Goal: Task Accomplishment & Management: Manage account settings

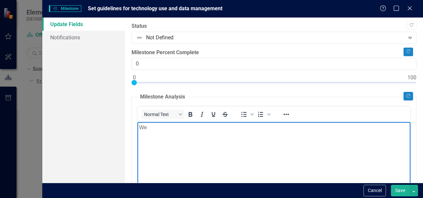
scroll to position [44, 0]
click at [173, 127] on p "We" at bounding box center [273, 128] width 269 height 8
click at [169, 130] on p "We" at bounding box center [273, 128] width 269 height 8
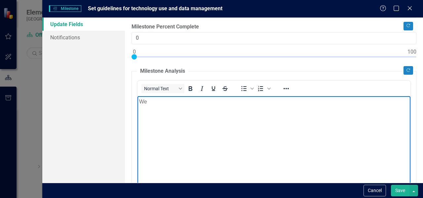
scroll to position [0, 0]
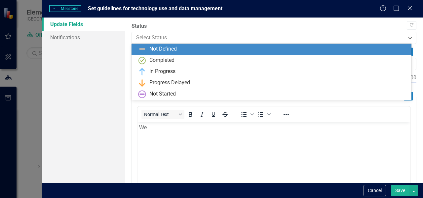
click at [151, 39] on div at bounding box center [268, 37] width 265 height 9
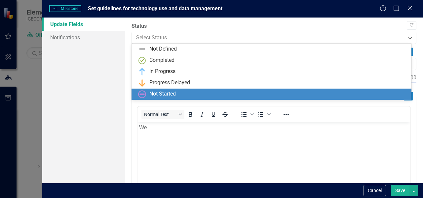
click at [159, 128] on p "We" at bounding box center [273, 128] width 269 height 8
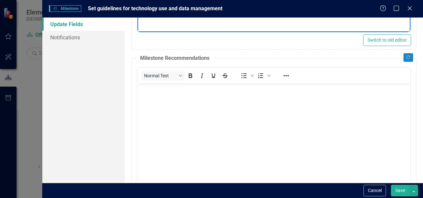
scroll to position [207, 0]
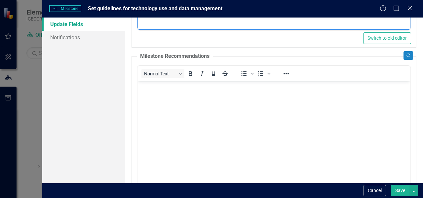
click at [251, 110] on body "Rich Text Area. Press ALT-0 for help." at bounding box center [273, 130] width 273 height 99
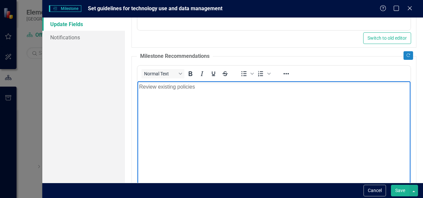
click at [178, 88] on p "Review existing policies" at bounding box center [273, 87] width 269 height 8
click at [240, 87] on p "Review existing tech and data policies" at bounding box center [273, 87] width 269 height 8
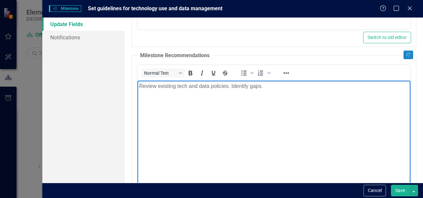
scroll to position [208, 0]
click at [178, 86] on p "Review existing tech and data policies. Identify gaps." at bounding box center [273, 86] width 269 height 8
drag, startPoint x: 261, startPoint y: 86, endPoint x: 292, endPoint y: 86, distance: 31.4
click at [292, 86] on p "Review existing and needed tech and data policies. Identify gaps." at bounding box center [273, 86] width 269 height 8
click at [188, 86] on p "Review existing and needed tech and data policies." at bounding box center [273, 86] width 269 height 8
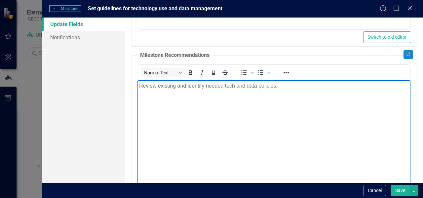
drag, startPoint x: 352, startPoint y: 149, endPoint x: 365, endPoint y: 149, distance: 12.9
click at [365, 149] on body "Review existing and identify needed tech and data policies." at bounding box center [273, 129] width 273 height 99
click at [234, 85] on p "Review existing and identify needed tech and data policies." at bounding box center [273, 86] width 269 height 8
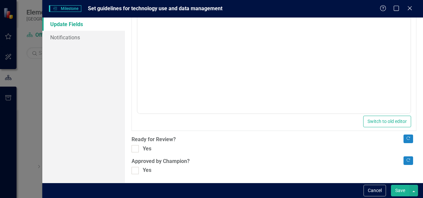
click at [136, 146] on div at bounding box center [134, 148] width 7 height 7
click at [136, 146] on input "Yes" at bounding box center [133, 147] width 4 height 4
checkbox input "true"
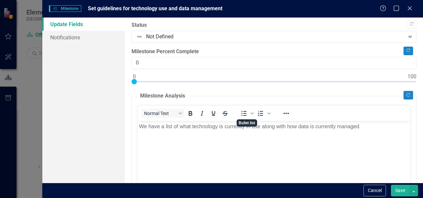
scroll to position [0, 0]
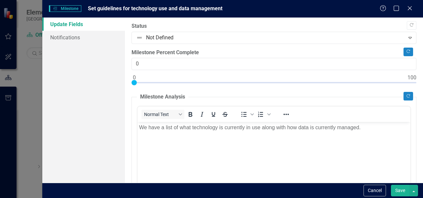
click at [159, 36] on div at bounding box center [268, 37] width 265 height 9
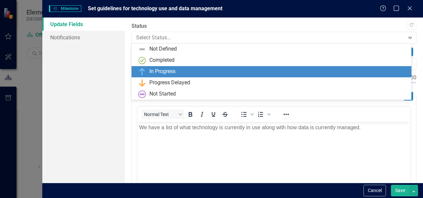
click at [153, 75] on div "In Progress" at bounding box center [162, 72] width 26 height 8
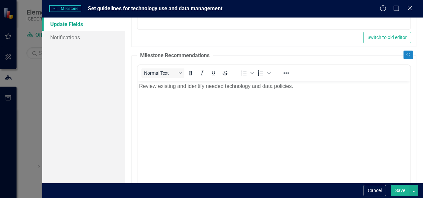
scroll to position [208, 0]
click at [399, 191] on button "Save" at bounding box center [400, 191] width 18 height 12
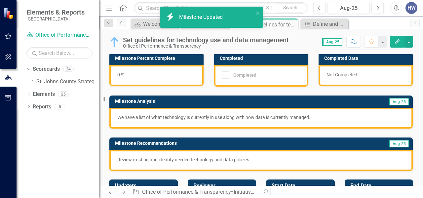
scroll to position [0, 0]
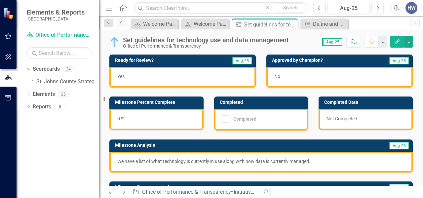
click at [121, 21] on icon "Previous" at bounding box center [121, 23] width 5 height 4
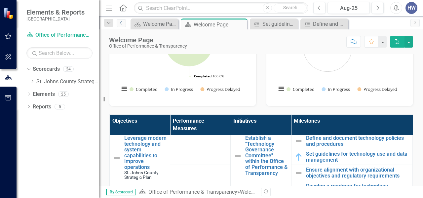
scroll to position [378, 0]
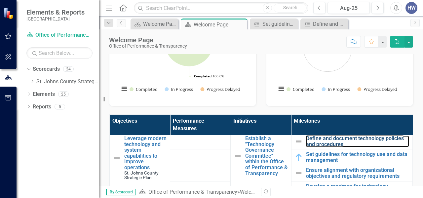
click at [320, 147] on link "Define and document technology policies and procedures" at bounding box center [357, 141] width 103 height 12
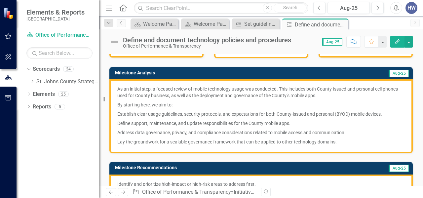
scroll to position [73, 0]
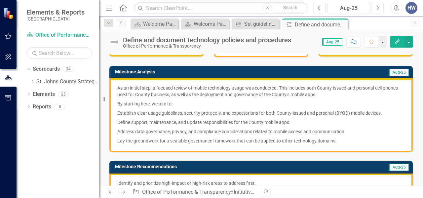
click at [397, 41] on icon "Edit" at bounding box center [397, 41] width 6 height 5
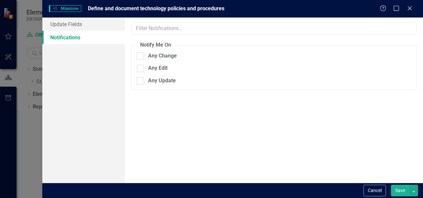
scroll to position [0, 0]
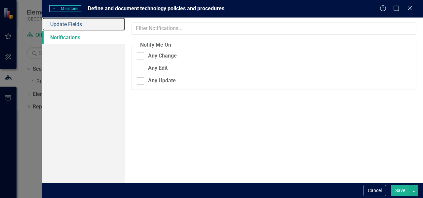
click at [75, 24] on link "Update Fields" at bounding box center [83, 24] width 83 height 13
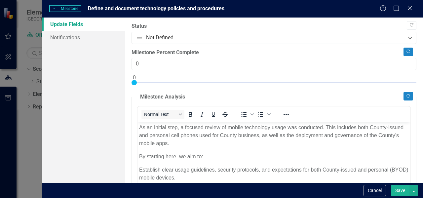
click at [193, 37] on div at bounding box center [268, 37] width 265 height 9
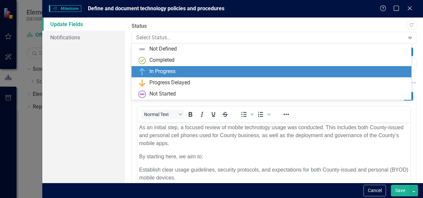
click at [184, 70] on div "In Progress" at bounding box center [272, 72] width 269 height 8
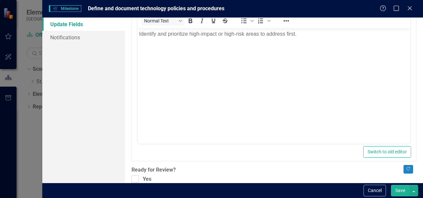
scroll to position [290, 0]
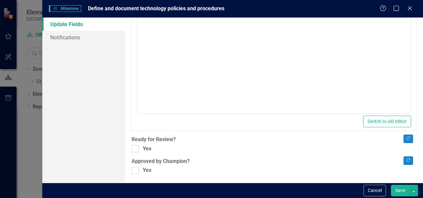
click at [138, 145] on div at bounding box center [134, 148] width 7 height 7
click at [136, 145] on input "Yes" at bounding box center [133, 147] width 4 height 4
checkbox input "true"
click at [396, 192] on button "Save" at bounding box center [400, 191] width 18 height 12
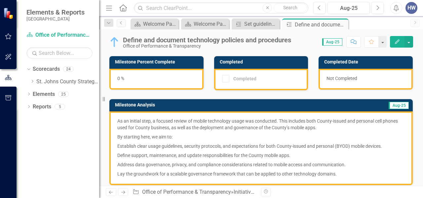
scroll to position [0, 0]
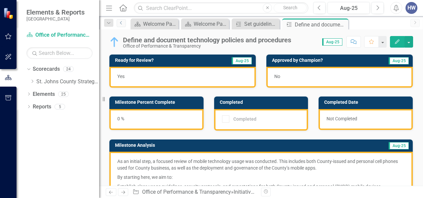
click at [122, 24] on icon "Previous" at bounding box center [121, 23] width 5 height 4
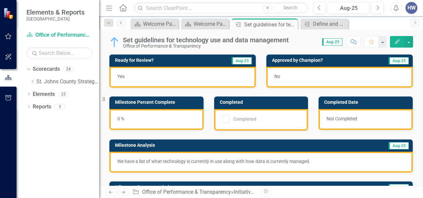
click at [121, 24] on icon "Previous" at bounding box center [121, 23] width 5 height 4
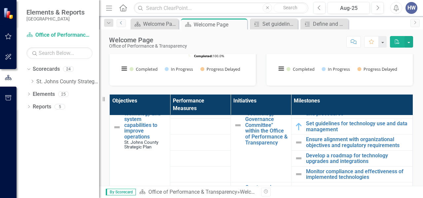
scroll to position [389, 0]
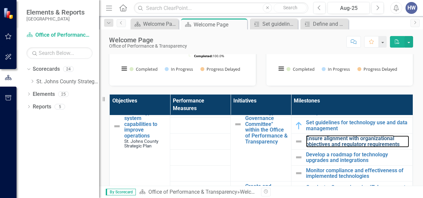
click at [316, 147] on link "Ensure alignment with organizational objectives and regulatory requirements" at bounding box center [357, 141] width 103 height 12
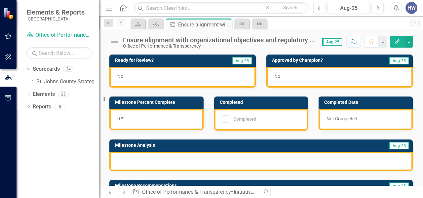
click at [259, 135] on div "Milestone Analysis Aug-25" at bounding box center [261, 151] width 314 height 40
click at [312, 41] on div "Ensure alignment with organizational objectives and regulatory requirements" at bounding box center [219, 39] width 193 height 7
click at [186, 44] on div "Office of Performance & Transparency" at bounding box center [219, 46] width 193 height 5
click at [122, 21] on icon "Previous" at bounding box center [121, 23] width 5 height 4
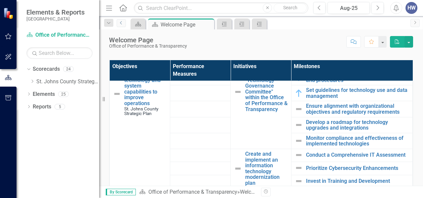
scroll to position [388, 0]
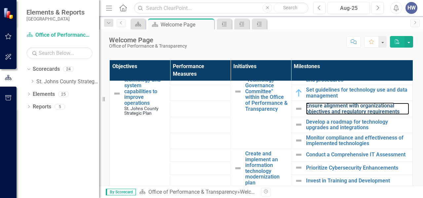
click at [344, 114] on link "Ensure alignment with organizational objectives and regulatory requirements" at bounding box center [357, 109] width 103 height 12
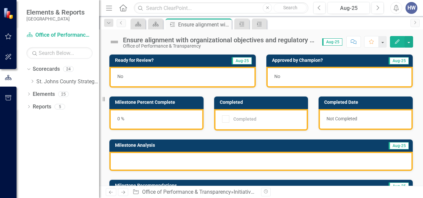
click at [397, 40] on icon "Edit" at bounding box center [397, 41] width 6 height 5
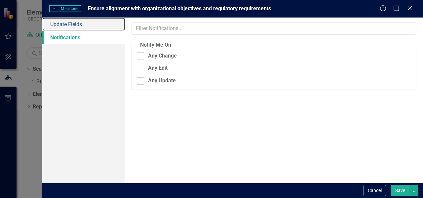
click at [82, 27] on link "Update Fields" at bounding box center [83, 24] width 83 height 13
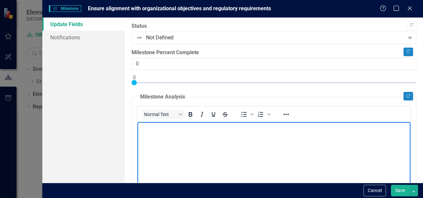
click at [181, 129] on p "Rich Text Area. Press ALT-0 for help." at bounding box center [273, 128] width 269 height 8
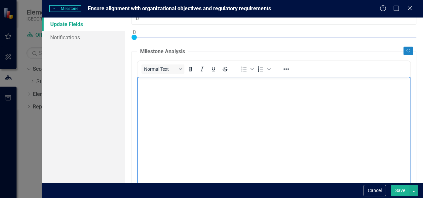
scroll to position [54, 0]
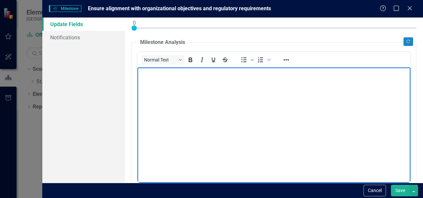
click at [172, 75] on p "Rich Text Area. Press ALT-0 for help." at bounding box center [273, 73] width 269 height 8
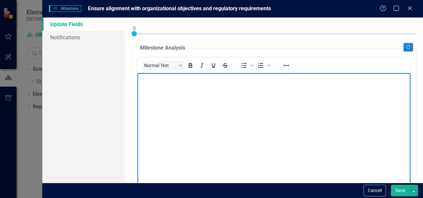
scroll to position [49, 0]
drag, startPoint x: 216, startPoint y: 83, endPoint x: 136, endPoint y: 77, distance: 80.1
click at [137, 77] on html "We currently refer to the Cou" at bounding box center [273, 122] width 273 height 99
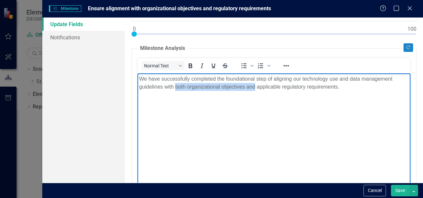
drag, startPoint x: 255, startPoint y: 88, endPoint x: 175, endPoint y: 87, distance: 79.3
click at [175, 87] on p "We have successfully completed the foundational step of aligning our technology…" at bounding box center [273, 83] width 269 height 16
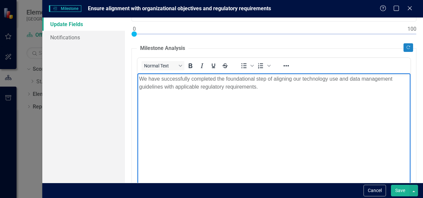
click at [269, 88] on p "We have successfully completed the foundational step of aligning our technology…" at bounding box center [273, 83] width 269 height 16
click at [198, 86] on p "We have successfully completed the foundational step of aligning our technology…" at bounding box center [273, 83] width 269 height 16
click at [228, 83] on p "We have successfully completed the foundational step of aligning our technology…" at bounding box center [273, 83] width 269 height 16
drag, startPoint x: 271, startPoint y: 81, endPoint x: 160, endPoint y: 77, distance: 111.7
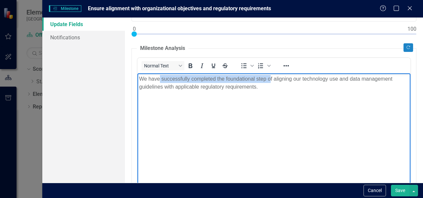
click at [160, 77] on p "We have successfully completed the foundational step of aligning our technology…" at bounding box center [273, 83] width 269 height 16
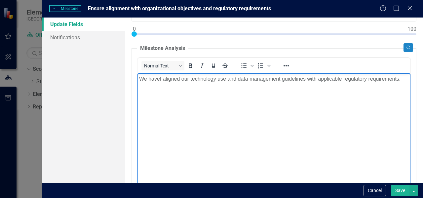
click at [253, 132] on body "We havef aligned our technology use and data management guidelines with applica…" at bounding box center [273, 122] width 273 height 99
click at [161, 79] on p "We havef aligned our technology use and data management guidelines with applica…" at bounding box center [273, 79] width 269 height 8
click at [182, 106] on body "We have aligned our technology use and data management guidelines with applicab…" at bounding box center [273, 122] width 273 height 99
click at [189, 79] on p "We have aligned our technology use and data management guidelines with applicab…" at bounding box center [273, 79] width 269 height 8
click at [192, 112] on body "We have aligned our technology use and data management guidelines with applicab…" at bounding box center [273, 122] width 273 height 99
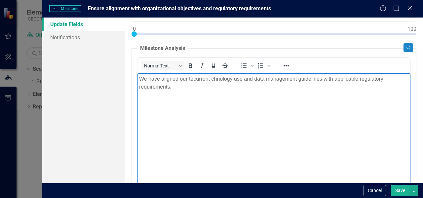
click at [194, 78] on p "We have aligned our tecurrent chnology use and data management guidelines with …" at bounding box center [273, 83] width 269 height 16
click at [208, 80] on p "We have aligned our current chnology use and data management guidelines with ap…" at bounding box center [273, 83] width 269 height 16
click at [175, 88] on p "We have aligned our current technology use and data management guidelines with …" at bounding box center [273, 83] width 269 height 16
click at [321, 79] on p "We have aligned our current technology use and data management guidelines with …" at bounding box center [273, 83] width 269 height 16
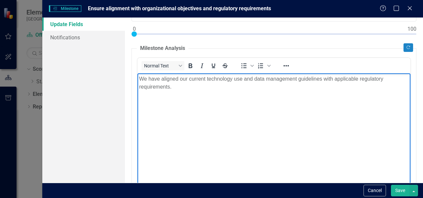
click at [180, 89] on p "We have aligned our current technology use and data management guidelines with …" at bounding box center [273, 83] width 269 height 16
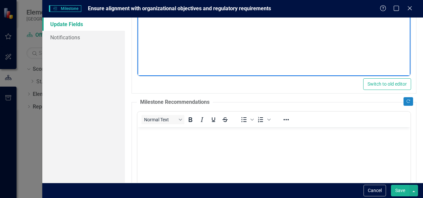
scroll to position [163, 0]
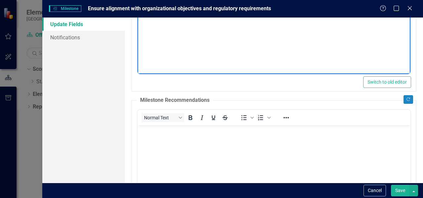
click at [213, 140] on body "Rich Text Area. Press ALT-0 for help." at bounding box center [273, 174] width 273 height 99
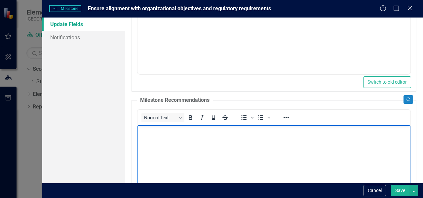
click at [154, 141] on body "Rich Text Area. Press ALT-0 for help." at bounding box center [273, 174] width 273 height 99
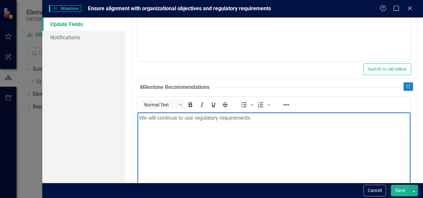
scroll to position [176, 0]
click at [193, 118] on p "We will continue to use regulatory requirements" at bounding box center [273, 117] width 269 height 8
click at [262, 119] on p "We will continue to refer to regulatory requirements" at bounding box center [273, 117] width 269 height 8
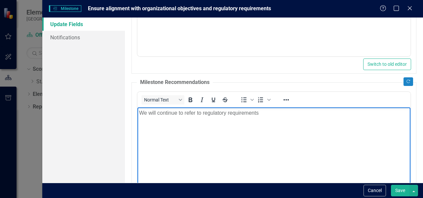
scroll to position [181, 0]
click at [196, 111] on p "We will continue to refer to regulatory requirements" at bounding box center [273, 112] width 269 height 8
click at [275, 112] on p "We will continue to adhere to regulatory requirements" at bounding box center [273, 112] width 269 height 8
click at [138, 112] on body "We will continue to adhere to regulatory requirements" at bounding box center [273, 156] width 273 height 99
click at [171, 113] on p "As we update our We will continue to adhere to regulatory requirements" at bounding box center [273, 112] width 269 height 8
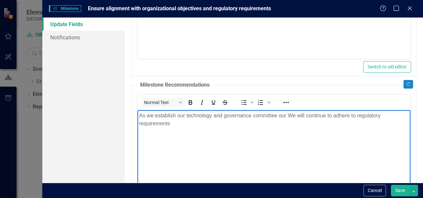
scroll to position [179, 0]
drag, startPoint x: 277, startPoint y: 114, endPoint x: 253, endPoint y: 117, distance: 24.9
click at [253, 117] on p "As we establish our technology and governance committee our We will continue to…" at bounding box center [273, 119] width 269 height 16
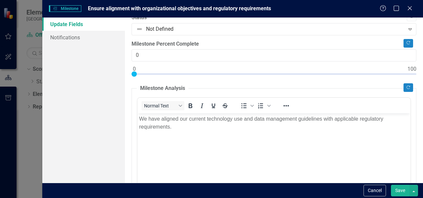
scroll to position [0, 0]
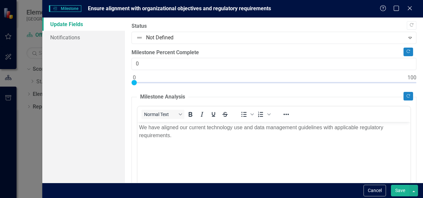
click at [397, 189] on button "Save" at bounding box center [400, 191] width 18 height 12
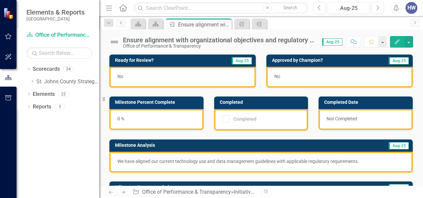
click at [122, 22] on icon "Previous" at bounding box center [121, 23] width 5 height 4
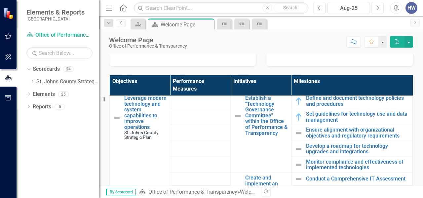
scroll to position [377, 0]
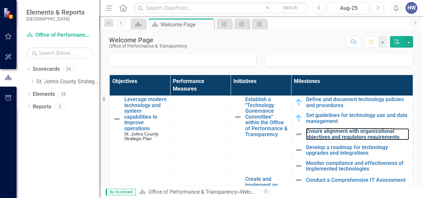
click at [345, 140] on link "Ensure alignment with organizational objectives and regulatory requirements" at bounding box center [357, 134] width 103 height 12
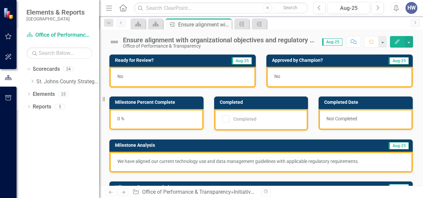
click at [395, 41] on icon "Edit" at bounding box center [397, 41] width 6 height 5
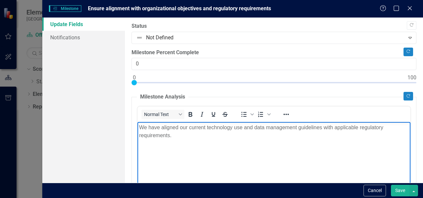
click at [298, 129] on p "We have aligned our current technology use and data management guidelines with …" at bounding box center [273, 132] width 269 height 16
click at [232, 133] on p "We have aligned our current technology use and data management policies, proced…" at bounding box center [273, 132] width 269 height 16
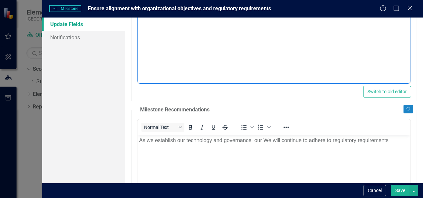
scroll to position [154, 0]
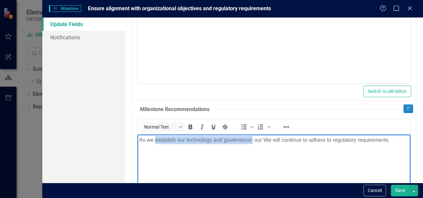
drag, startPoint x: 253, startPoint y: 140, endPoint x: 154, endPoint y: 143, distance: 98.8
click at [154, 143] on p "As we establish our technology and governance our We will continue to adhere to…" at bounding box center [273, 140] width 269 height 8
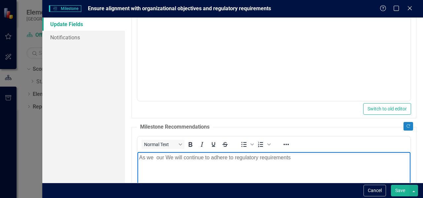
scroll to position [137, 0]
click at [169, 157] on p "As we rexeamine our our We will continue to adhere to regulatory requirements" at bounding box center [273, 157] width 269 height 8
click at [188, 157] on p "As we rexamine our our We will continue to adhere to regulatory requirements" at bounding box center [273, 157] width 269 height 8
click at [282, 157] on p "As we update our policies, procedures, and guidelines, our We will continue to …" at bounding box center [273, 157] width 269 height 8
click at [399, 157] on p "As we update our policies, procedures, and guidelines, we will continue to adhe…" at bounding box center [273, 157] width 269 height 8
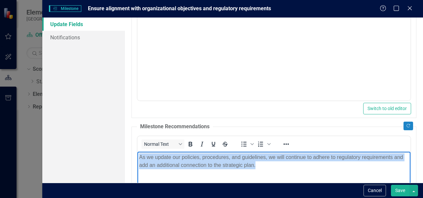
drag, startPoint x: 258, startPoint y: 166, endPoint x: 135, endPoint y: 156, distance: 123.9
click at [137, 156] on html "As we update our policies, procedures, and guidelines, we will continue to adhe…" at bounding box center [273, 200] width 273 height 99
copy p "As we update our policies, procedures, and guidelines, we will continue to adhe…"
click at [262, 167] on p "As we update our policies, procedures, and guidelines, we will continue to adhe…" at bounding box center [273, 161] width 269 height 16
drag, startPoint x: 262, startPoint y: 167, endPoint x: 136, endPoint y: 156, distance: 126.0
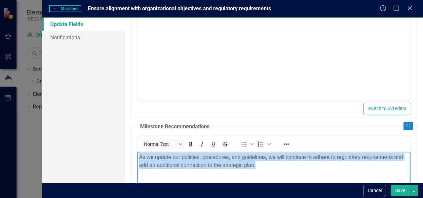
click at [137, 156] on html "As we update our policies, procedures, and guidelines, we will continue to adhe…" at bounding box center [273, 200] width 273 height 99
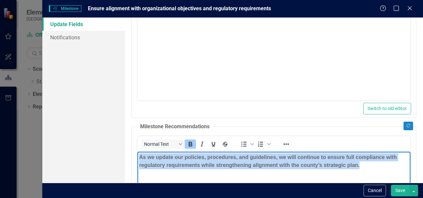
drag, startPoint x: 365, startPoint y: 166, endPoint x: 135, endPoint y: 152, distance: 229.9
click at [137, 152] on html "As we update our policies, procedures, and guidelines, we will continue to ensu…" at bounding box center [273, 200] width 273 height 99
click at [192, 141] on icon "Bold" at bounding box center [190, 144] width 8 height 8
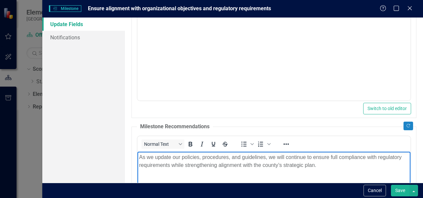
click at [263, 170] on body "As we update our policies, procedures, and guidelines, we will continue to ensu…" at bounding box center [273, 200] width 273 height 99
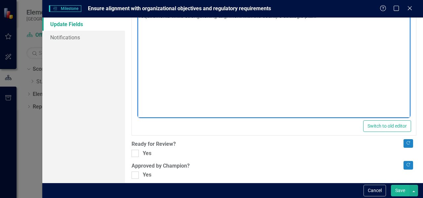
scroll to position [290, 0]
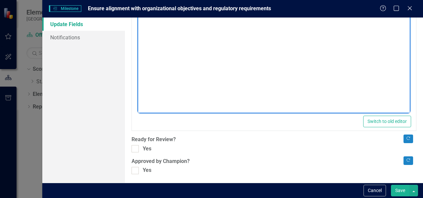
click at [135, 147] on input "Yes" at bounding box center [133, 147] width 4 height 4
checkbox input "true"
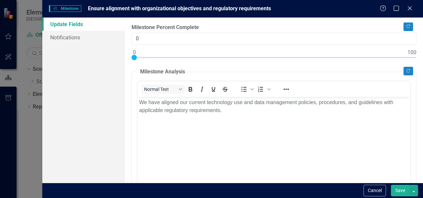
scroll to position [0, 0]
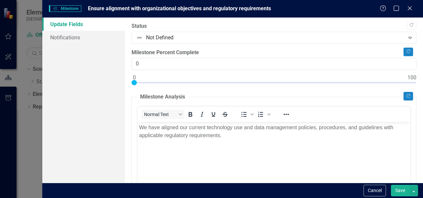
click at [166, 39] on div at bounding box center [268, 37] width 265 height 9
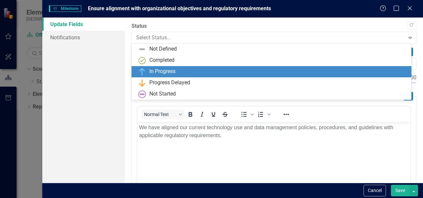
click at [165, 74] on div "In Progress" at bounding box center [162, 72] width 26 height 8
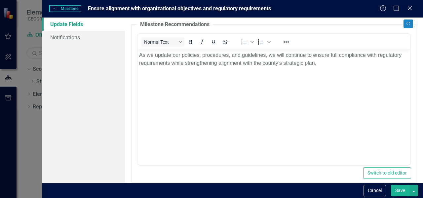
scroll to position [290, 0]
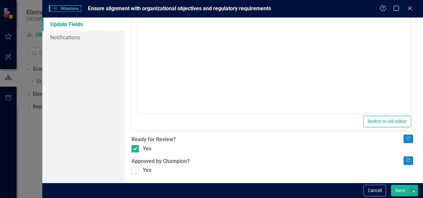
click at [400, 190] on button "Save" at bounding box center [400, 191] width 18 height 12
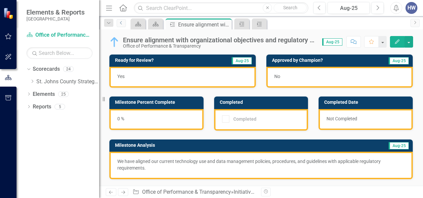
click at [120, 25] on link "Previous" at bounding box center [121, 23] width 9 height 8
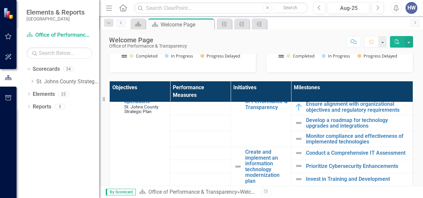
scroll to position [410, 0]
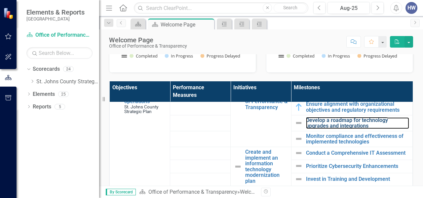
click at [328, 129] on link "Develop a roadmap for technology upgrades and integrations" at bounding box center [357, 123] width 103 height 12
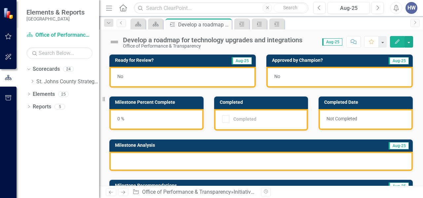
click at [394, 42] on icon "Edit" at bounding box center [397, 41] width 6 height 5
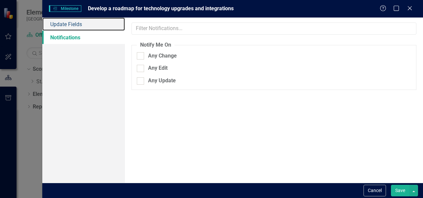
click at [88, 22] on link "Update Fields" at bounding box center [83, 24] width 83 height 13
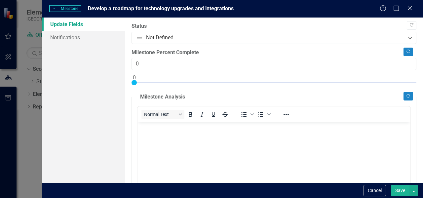
click at [160, 142] on body "Rich Text Area. Press ALT-0 for help." at bounding box center [273, 171] width 273 height 99
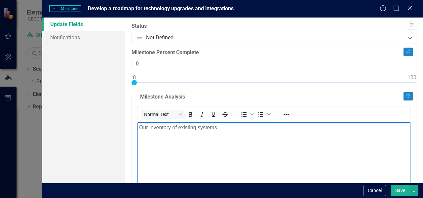
click at [222, 129] on p "Our inventory of existing systems" at bounding box center [273, 128] width 269 height 8
drag, startPoint x: 253, startPoint y: 129, endPoint x: 132, endPoint y: 131, distance: 120.9
click at [137, 131] on html "Our inventory of existing systems contains a" at bounding box center [273, 171] width 273 height 99
click at [167, 137] on body "Rich Text Area. Press ALT-0 for help." at bounding box center [273, 171] width 273 height 99
click at [200, 128] on p "We have an inventory of systems" at bounding box center [273, 128] width 269 height 8
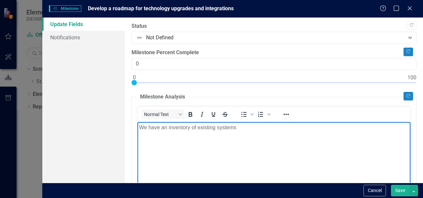
click at [249, 129] on p "We have an inventory of existing systems" at bounding box center [273, 128] width 269 height 8
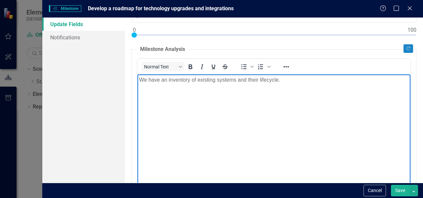
scroll to position [47, 0]
click at [213, 109] on body "We have an inventory of existing systems and their lifecycle." at bounding box center [273, 124] width 273 height 99
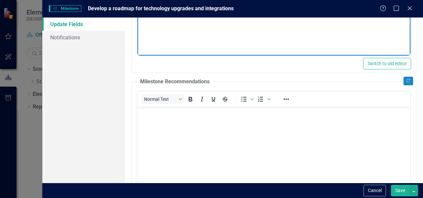
scroll to position [182, 0]
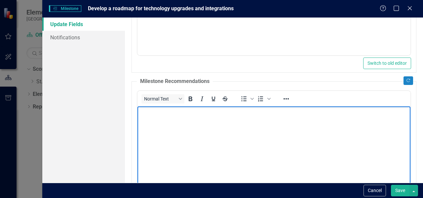
click at [172, 119] on body "Rich Text Area. Press ALT-0 for help." at bounding box center [273, 155] width 273 height 99
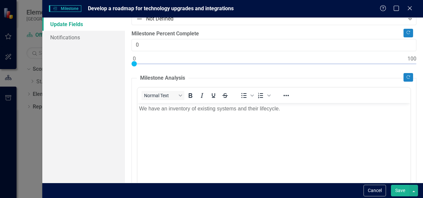
scroll to position [0, 0]
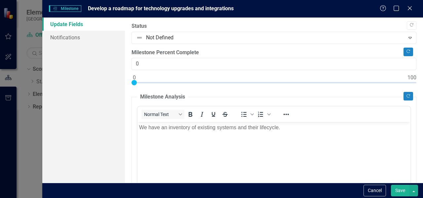
click at [385, 36] on div at bounding box center [268, 37] width 265 height 9
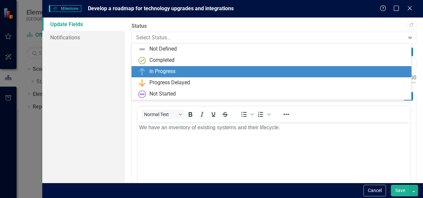
click at [277, 72] on div "In Progress" at bounding box center [272, 72] width 269 height 8
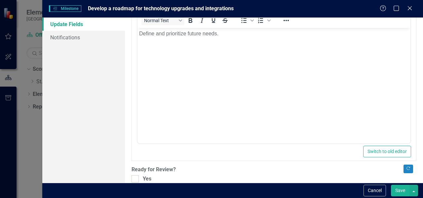
scroll to position [290, 0]
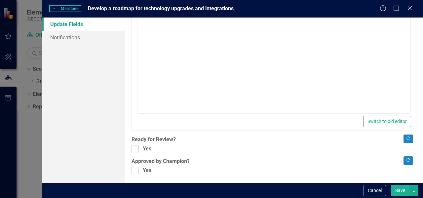
click at [137, 146] on div at bounding box center [134, 148] width 7 height 7
click at [136, 146] on input "Yes" at bounding box center [133, 147] width 4 height 4
checkbox input "true"
click at [398, 190] on button "Save" at bounding box center [400, 191] width 18 height 12
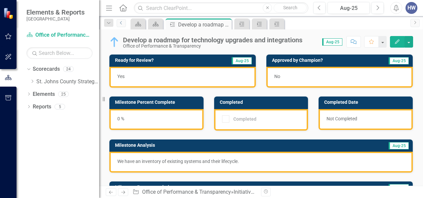
click at [121, 19] on link "Previous" at bounding box center [121, 23] width 9 height 8
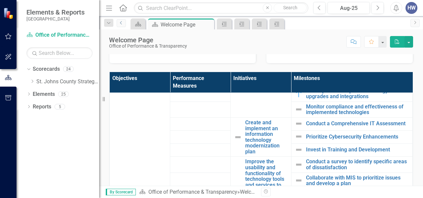
scroll to position [438, 0]
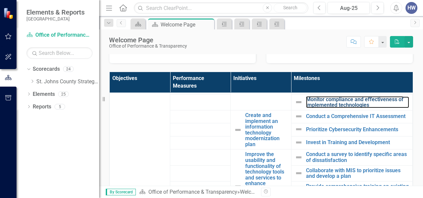
click at [326, 108] on link "Monitor compliance and effectiveness of implemented technologies" at bounding box center [357, 102] width 103 height 12
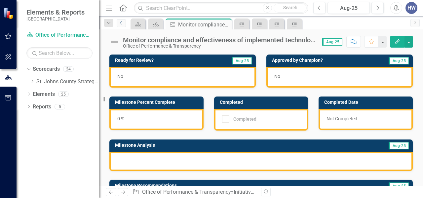
click at [121, 23] on icon "Previous" at bounding box center [121, 23] width 5 height 4
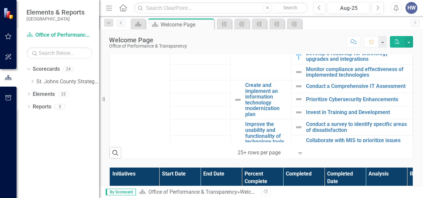
scroll to position [390, 0]
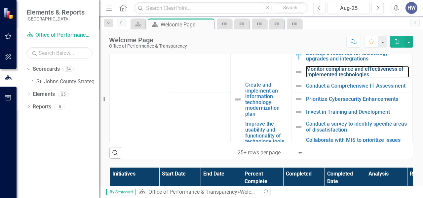
click at [342, 78] on link "Monitor compliance and effectiveness of implemented technologies" at bounding box center [357, 72] width 103 height 12
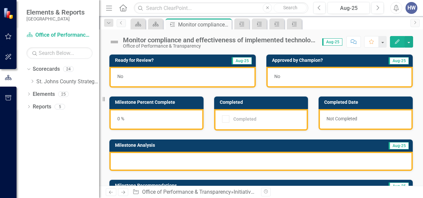
click at [396, 41] on icon "Edit" at bounding box center [397, 41] width 6 height 5
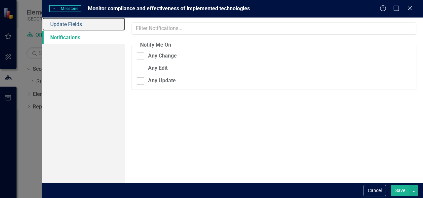
drag, startPoint x: 253, startPoint y: 102, endPoint x: 82, endPoint y: 24, distance: 188.0
click at [82, 24] on link "Update Fields" at bounding box center [83, 24] width 83 height 13
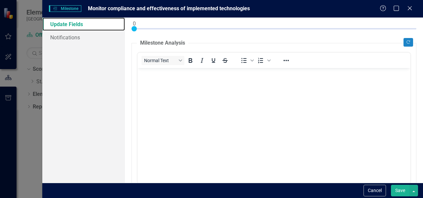
scroll to position [54, 0]
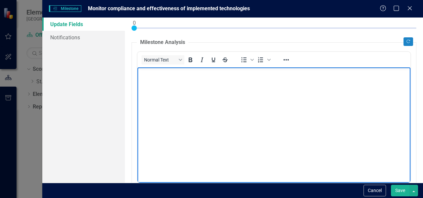
click at [166, 85] on body "Rich Text Area. Press ALT-0 for help." at bounding box center [273, 116] width 273 height 99
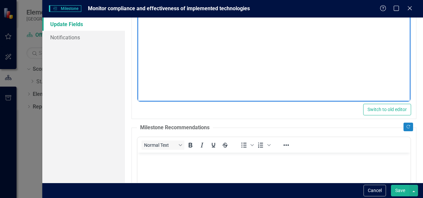
scroll to position [173, 0]
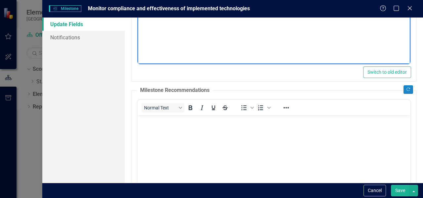
click at [156, 124] on p "Rich Text Area. Press ALT-0 for help." at bounding box center [273, 121] width 269 height 8
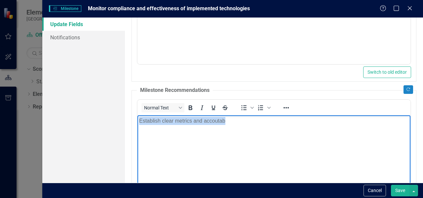
drag, startPoint x: 167, startPoint y: 129, endPoint x: 127, endPoint y: 125, distance: 40.5
click at [137, 125] on html "Establish clear metrics and accoutab" at bounding box center [273, 164] width 273 height 99
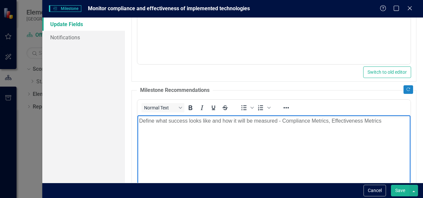
click at [331, 121] on p "Define what success looks like and how it will be measured - Compliance Metrics…" at bounding box center [273, 121] width 269 height 8
click at [394, 122] on p "Define what success looks like and how it will be measured - Compliance Metrics…" at bounding box center [273, 121] width 269 height 8
click at [340, 121] on p "Define what success looks like and how it will be measured - Compliance Metrics…" at bounding box center [273, 125] width 269 height 16
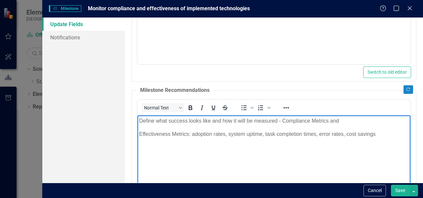
click at [340, 119] on p "Define what success looks like and how it will be measured - Compliance Metrics…" at bounding box center [273, 121] width 269 height 8
click at [282, 120] on p "Define what success looks like and how it will be measured - Compliance Metrics" at bounding box center [273, 121] width 269 height 8
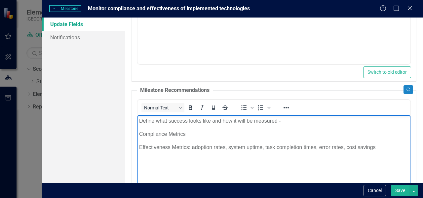
click at [196, 128] on body "Define what success looks like and how it will be measured - Compliance Metrics…" at bounding box center [273, 164] width 273 height 99
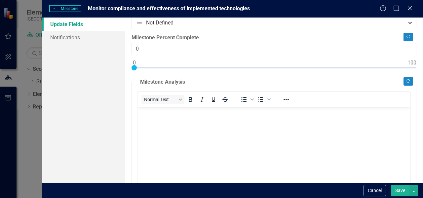
scroll to position [14, 0]
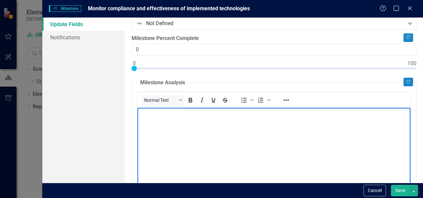
click at [263, 137] on body "Rich Text Area. Press ALT-0 for help." at bounding box center [273, 157] width 273 height 99
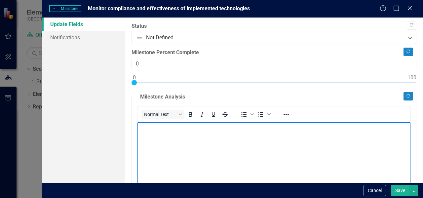
click at [208, 41] on div at bounding box center [268, 37] width 265 height 9
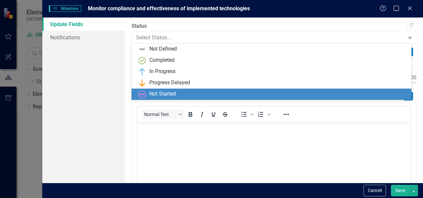
click at [177, 92] on div "Not Started" at bounding box center [272, 94] width 269 height 8
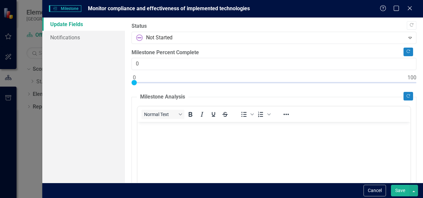
click at [185, 138] on body "Rich Text Area. Press ALT-0 for help." at bounding box center [273, 171] width 273 height 99
click at [400, 189] on button "Save" at bounding box center [400, 191] width 18 height 12
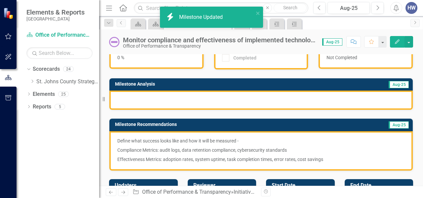
scroll to position [143, 0]
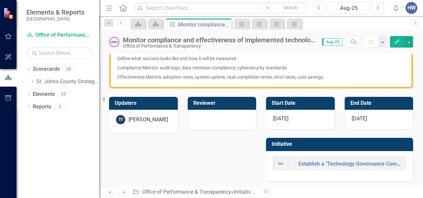
click at [121, 21] on icon "Previous" at bounding box center [121, 23] width 5 height 4
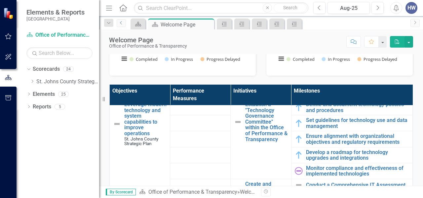
scroll to position [382, 0]
click at [352, 113] on link "Define and document technology policies and procedures" at bounding box center [357, 107] width 103 height 12
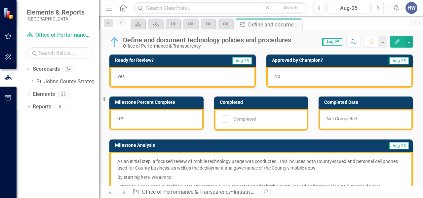
click at [396, 42] on icon "button" at bounding box center [397, 41] width 5 height 5
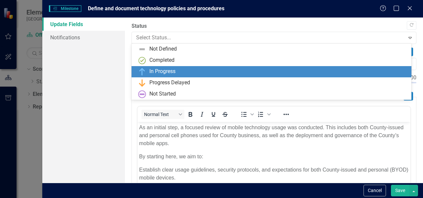
click at [182, 37] on div at bounding box center [268, 37] width 265 height 9
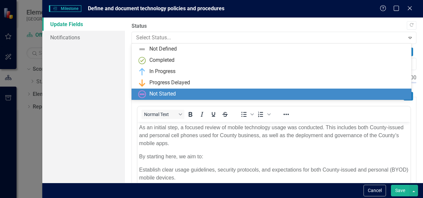
click at [161, 95] on div "Not Started" at bounding box center [162, 94] width 26 height 8
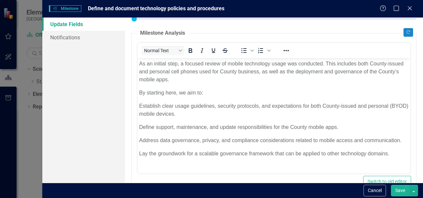
scroll to position [61, 0]
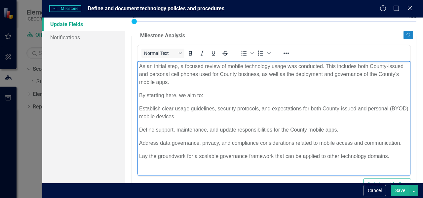
click at [206, 66] on p "As an initial step, a focused review of mobile technology usage was conducted. …" at bounding box center [273, 74] width 269 height 24
click at [185, 86] on p "As an initial step, a focused review of mobile technology usage was conducted. …" at bounding box center [273, 74] width 269 height 24
click at [286, 67] on p "As an initial step, a focused review of mobile technology usage was conducted. …" at bounding box center [273, 74] width 269 height 24
click at [228, 67] on p "As an initial step, a focused review of mobile technology policy was conducted.…" at bounding box center [273, 74] width 269 height 24
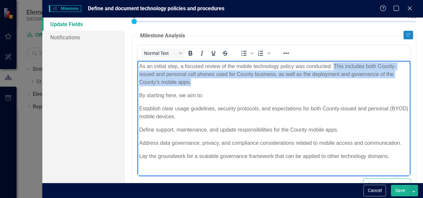
drag, startPoint x: 333, startPoint y: 66, endPoint x: 333, endPoint y: 80, distance: 14.5
click at [333, 80] on p "As an initial step, a focused review of the mobile technology policy was conduc…" at bounding box center [273, 74] width 269 height 24
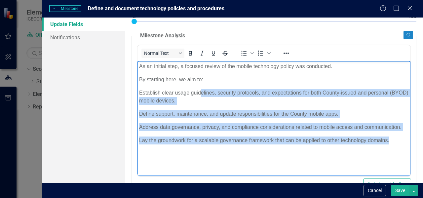
drag, startPoint x: 395, startPoint y: 141, endPoint x: 200, endPoint y: 92, distance: 201.0
click at [200, 92] on body "As an initial step, a focused review of the mobile technology policy was conduc…" at bounding box center [273, 110] width 273 height 99
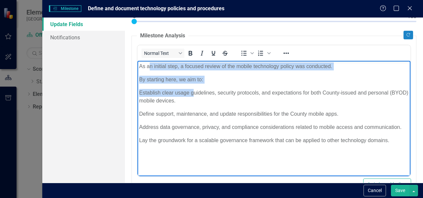
drag, startPoint x: 195, startPoint y: 96, endPoint x: 148, endPoint y: 59, distance: 59.7
click at [148, 61] on html "As an initial step, a focused review of the mobile technology policy was conduc…" at bounding box center [273, 110] width 273 height 99
click at [173, 85] on body "As an initial step, a focused review of the mobile technology policy was conduc…" at bounding box center [273, 110] width 273 height 99
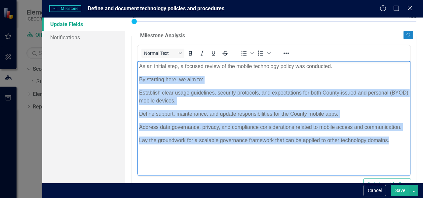
drag, startPoint x: 140, startPoint y: 81, endPoint x: 396, endPoint y: 152, distance: 265.5
click at [396, 152] on body "As an initial step, a focused review of the mobile technology policy was conduc…" at bounding box center [273, 110] width 273 height 99
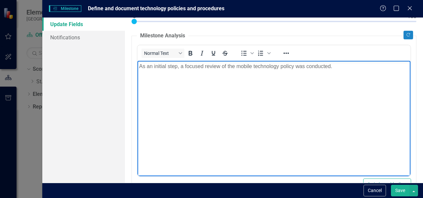
click at [398, 189] on button "Save" at bounding box center [400, 191] width 18 height 12
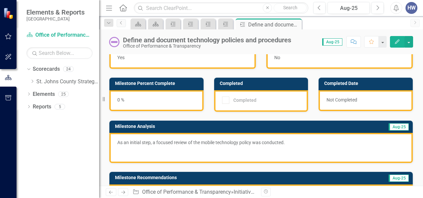
scroll to position [0, 0]
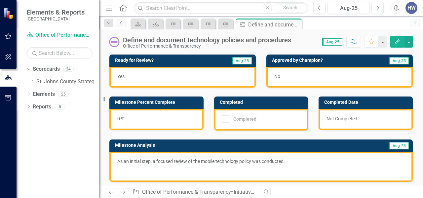
click at [121, 21] on icon "Previous" at bounding box center [121, 23] width 5 height 4
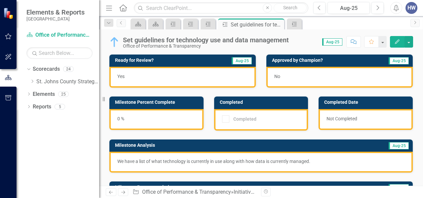
click at [397, 41] on icon "button" at bounding box center [397, 41] width 5 height 5
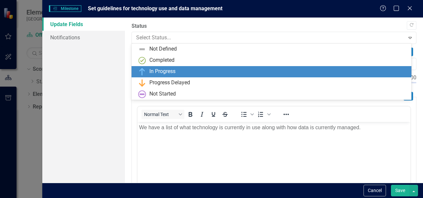
click at [165, 39] on div at bounding box center [268, 37] width 265 height 9
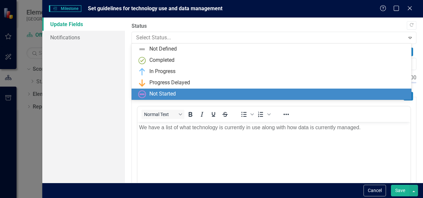
click at [156, 94] on div "Not Started" at bounding box center [162, 94] width 26 height 8
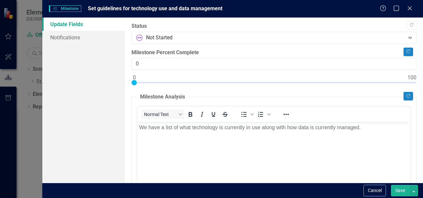
click at [399, 191] on button "Save" at bounding box center [400, 191] width 18 height 12
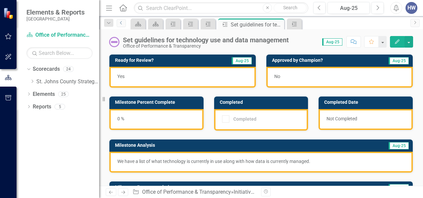
click at [120, 23] on icon at bounding box center [121, 22] width 2 height 3
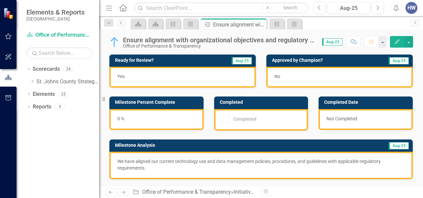
click at [120, 23] on icon "Previous" at bounding box center [121, 23] width 5 height 4
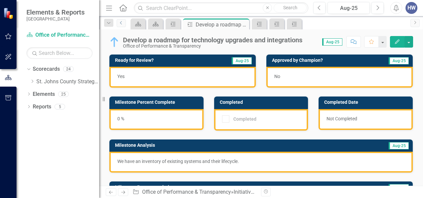
click at [121, 23] on icon at bounding box center [121, 22] width 2 height 3
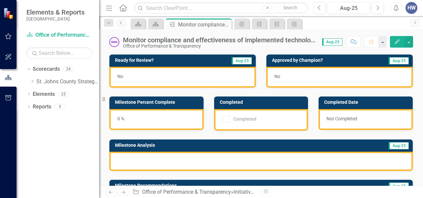
click at [121, 23] on icon at bounding box center [121, 22] width 2 height 3
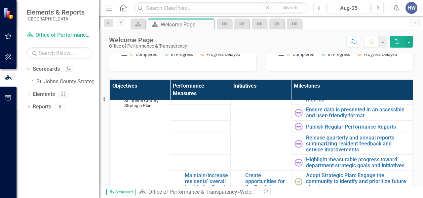
scroll to position [108, 0]
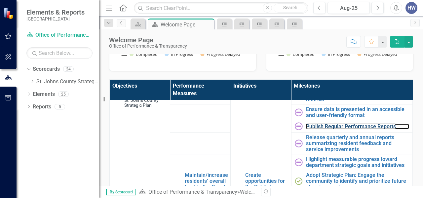
click at [327, 129] on link "Publish Regular Performance Reports" at bounding box center [357, 127] width 103 height 6
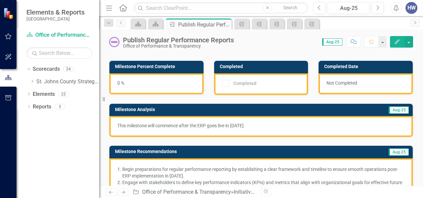
scroll to position [39, 0]
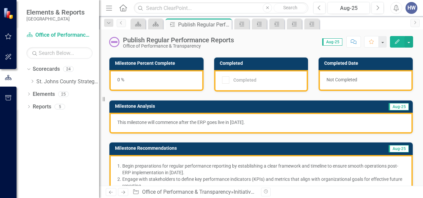
drag, startPoint x: 265, startPoint y: 122, endPoint x: 157, endPoint y: 114, distance: 108.6
click at [157, 114] on div "This milestone will commence after the ERP goes live in [DATE]." at bounding box center [260, 123] width 303 height 21
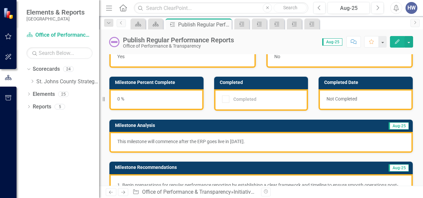
scroll to position [0, 0]
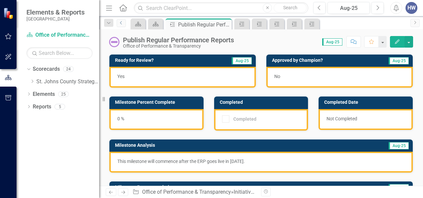
click at [122, 23] on icon "Previous" at bounding box center [121, 23] width 5 height 4
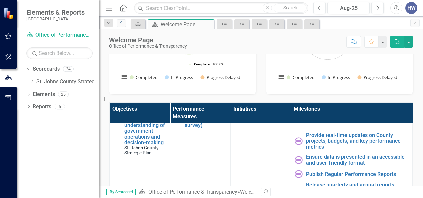
scroll to position [83, 0]
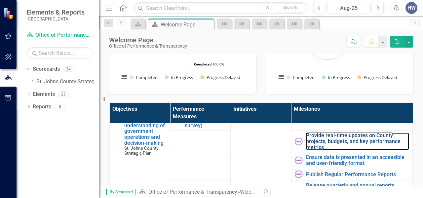
click at [317, 145] on link "Provide real-time updates on County projects, budgets, and key performance metr…" at bounding box center [357, 141] width 103 height 18
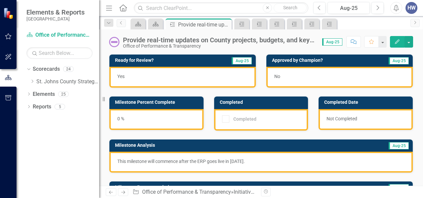
scroll to position [1, 0]
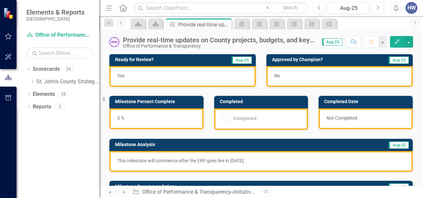
click at [122, 22] on icon "Previous" at bounding box center [121, 23] width 5 height 4
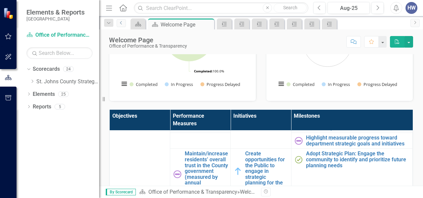
scroll to position [160, 0]
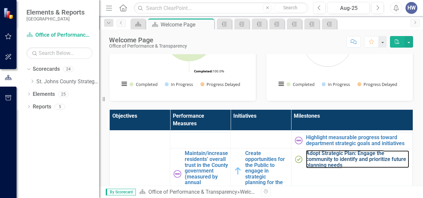
click at [339, 166] on link "Adopt Strategic Plan: Engage the community to identify and prioritize future pl…" at bounding box center [357, 159] width 103 height 18
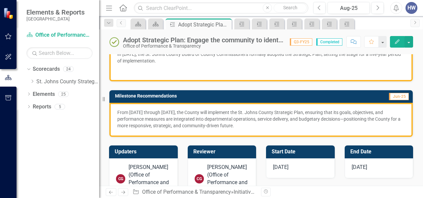
scroll to position [287, 0]
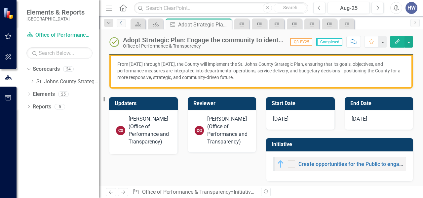
click at [121, 23] on icon "Previous" at bounding box center [121, 23] width 5 height 4
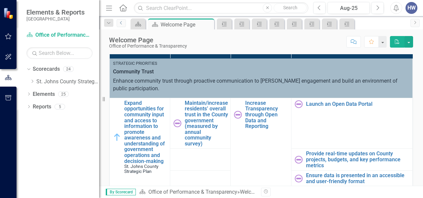
scroll to position [1, 0]
click at [319, 106] on div "Launch an Open Data Portal" at bounding box center [352, 104] width 114 height 8
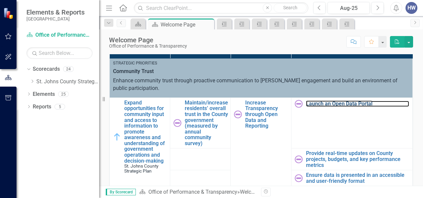
click at [322, 102] on link "Launch an Open Data Portal" at bounding box center [357, 104] width 103 height 6
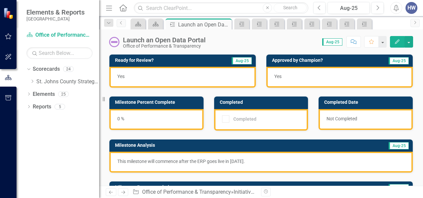
scroll to position [5, 0]
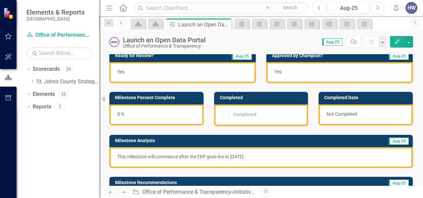
click at [122, 22] on icon "Previous" at bounding box center [121, 23] width 5 height 4
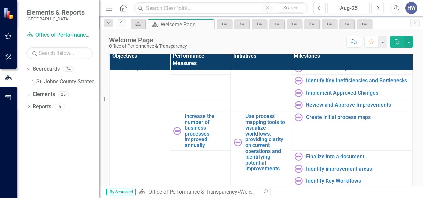
scroll to position [1100, 0]
click at [321, 133] on td "Create initial process maps Link Open Element" at bounding box center [351, 130] width 121 height 39
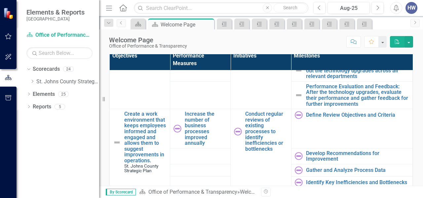
scroll to position [997, 0]
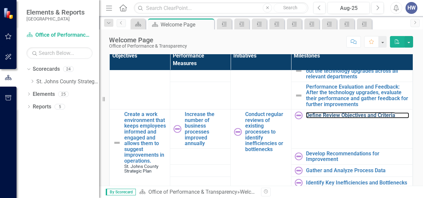
click at [347, 118] on link "Define Review Objectives and Criteria" at bounding box center [357, 115] width 103 height 6
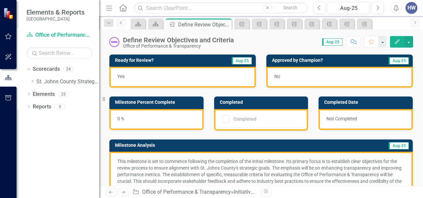
click at [123, 23] on icon "Previous" at bounding box center [121, 23] width 5 height 4
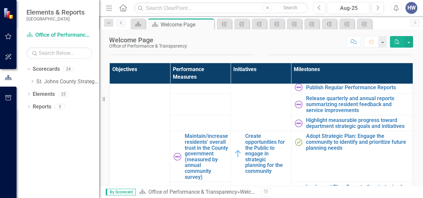
scroll to position [137, 0]
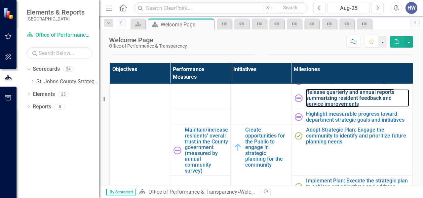
click at [309, 94] on link "Release quarterly and annual reports summarizing resident feedback and service …" at bounding box center [357, 98] width 103 height 18
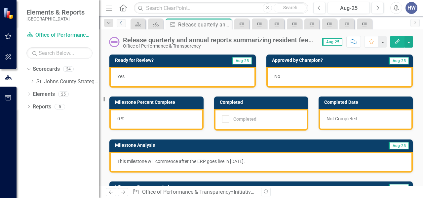
click at [120, 23] on icon "Previous" at bounding box center [121, 23] width 5 height 4
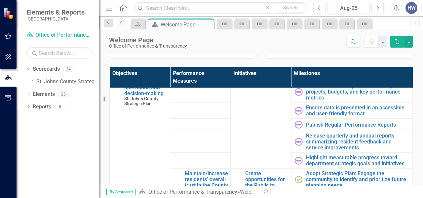
scroll to position [131, 0]
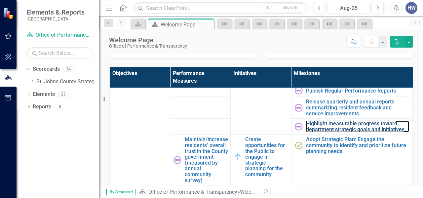
click at [320, 130] on link "Highlight measurable progress toward department strategic goals and initiatives" at bounding box center [357, 127] width 103 height 12
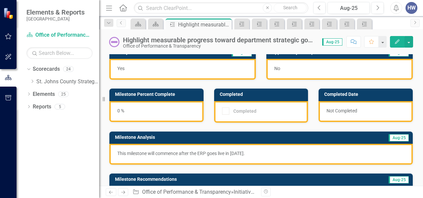
scroll to position [8, 0]
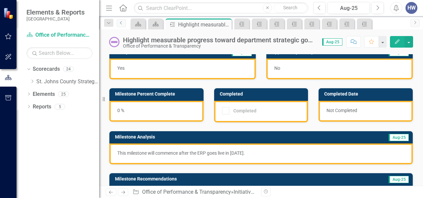
click at [121, 24] on icon "Previous" at bounding box center [121, 23] width 5 height 4
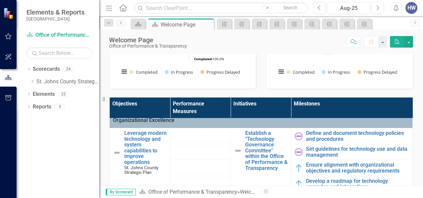
scroll to position [365, 0]
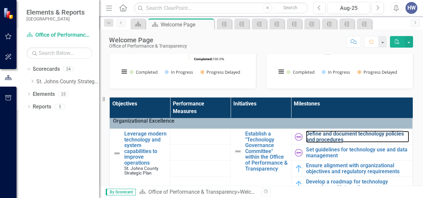
click at [317, 142] on link "Define and document technology policies and procedures" at bounding box center [357, 137] width 103 height 12
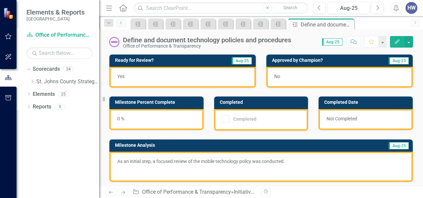
click at [118, 161] on p "As an initial step, a focused review of the mobile technology policy was conduc…" at bounding box center [260, 162] width 287 height 8
click at [146, 161] on p "As an initial step, a focused review of the mobile technology policy was conduc…" at bounding box center [260, 162] width 287 height 8
click at [268, 164] on p "As an initial step, a focused review of the mobile technology policy was conduc…" at bounding box center [260, 162] width 287 height 8
click at [295, 158] on p "As an initial step, a focused review of the mobile technology policy was conduc…" at bounding box center [260, 162] width 287 height 8
click at [397, 41] on icon "button" at bounding box center [397, 41] width 5 height 5
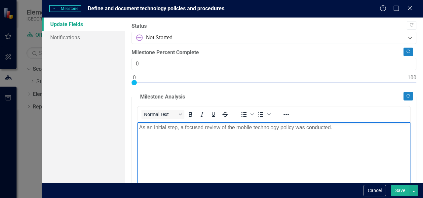
drag, startPoint x: 305, startPoint y: 127, endPoint x: 129, endPoint y: 115, distance: 175.8
click at [137, 122] on html "As an initial step, a focused review of the mobile technology policy was conduc…" at bounding box center [273, 171] width 273 height 99
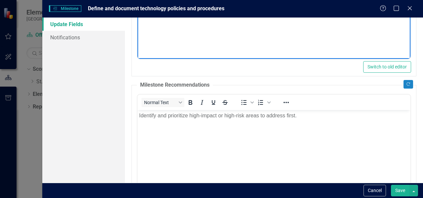
scroll to position [179, 0]
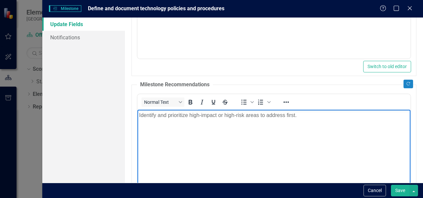
click at [259, 143] on body "Identify and prioritize high-impact or high-risk areas to address first." at bounding box center [273, 158] width 273 height 99
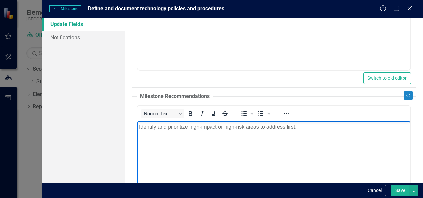
scroll to position [167, 0]
drag, startPoint x: 303, startPoint y: 126, endPoint x: 135, endPoint y: 112, distance: 169.0
click at [137, 121] on html "Identify and prioritize high-impact or high-risk areas to address first." at bounding box center [273, 170] width 273 height 99
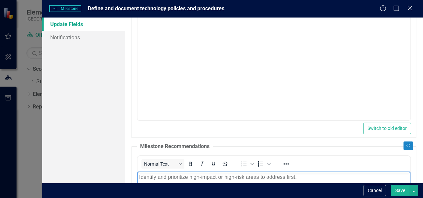
scroll to position [0, 0]
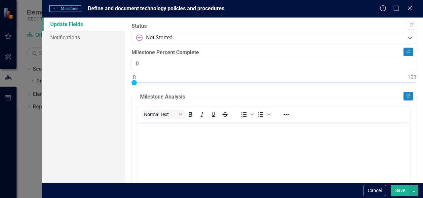
click at [67, 9] on span "Milestones Milestone" at bounding box center [65, 8] width 32 height 7
click at [382, 10] on icon "Help" at bounding box center [382, 8] width 7 height 5
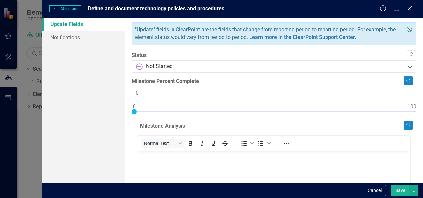
click at [382, 10] on icon "Help" at bounding box center [382, 8] width 7 height 5
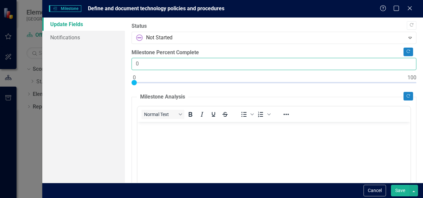
click at [198, 64] on input "0" at bounding box center [273, 64] width 285 height 12
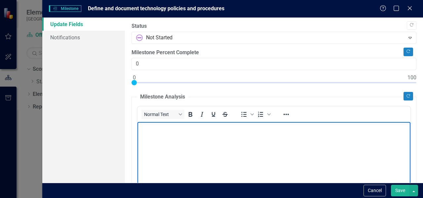
click at [157, 136] on body "Rich Text Area. Press ALT-0 for help." at bounding box center [273, 171] width 273 height 99
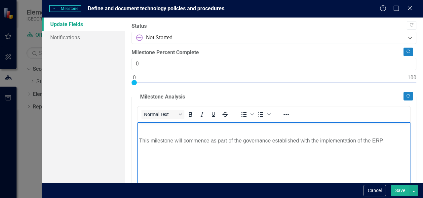
click at [141, 140] on p "This milestone will commence as part of the governance established with the imp…" at bounding box center [273, 141] width 269 height 8
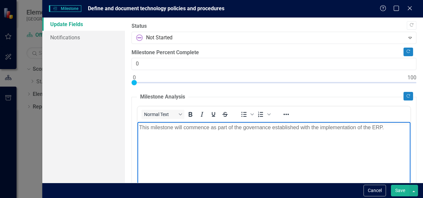
click at [395, 128] on p "This milestone will commence as part of the governance established with the imp…" at bounding box center [273, 128] width 269 height 8
click at [239, 153] on body "This milestone will commence as part of the governance established with the imp…" at bounding box center [273, 171] width 273 height 99
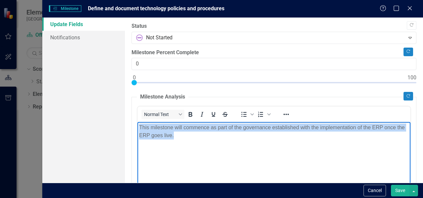
drag, startPoint x: 186, startPoint y: 137, endPoint x: 273, endPoint y: 247, distance: 140.1
click at [137, 125] on html "This milestone will commence as part of the governance established with the imp…" at bounding box center [273, 171] width 273 height 99
copy p "This milestone will commence as part of the governance established with the imp…"
click at [190, 143] on body "This milestone will commence as part of the governance established with the imp…" at bounding box center [273, 171] width 273 height 99
drag, startPoint x: 150, startPoint y: 130, endPoint x: 133, endPoint y: 125, distance: 18.0
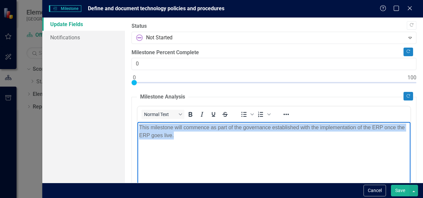
click at [137, 125] on html "This milestone will commence as part of the governance established with the imp…" at bounding box center [273, 171] width 273 height 99
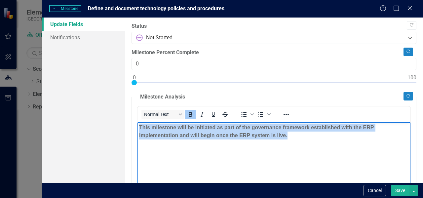
drag, startPoint x: 270, startPoint y: 137, endPoint x: 135, endPoint y: 124, distance: 135.7
click at [137, 124] on html "This milestone will be initiated as part of the governance framework establishe…" at bounding box center [273, 171] width 273 height 99
click at [191, 113] on icon "Bold" at bounding box center [190, 114] width 8 height 8
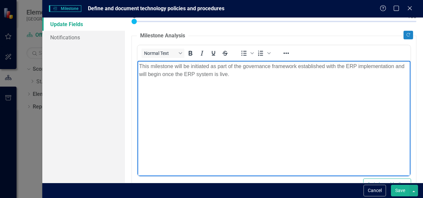
scroll to position [62, 0]
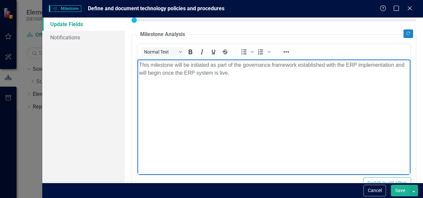
click at [245, 71] on p "This milestone will be initiated as part of the governance framework establishe…" at bounding box center [273, 69] width 269 height 16
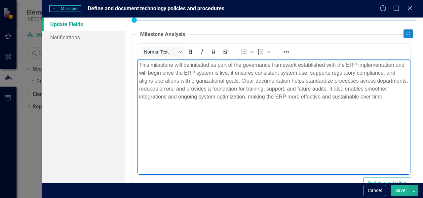
click at [242, 72] on p "This milestone will be initiated as part of the governance framework establishe…" at bounding box center [273, 81] width 269 height 40
click at [245, 73] on p "This milestone will be initiated as part of the governance framework establishe…" at bounding box center [273, 81] width 269 height 40
click at [242, 71] on p "This milestone will be initiated as part of the governance framework establishe…" at bounding box center [273, 81] width 269 height 40
click at [245, 73] on p "This milestone will be initiated as part of the governance framework establishe…" at bounding box center [273, 81] width 269 height 40
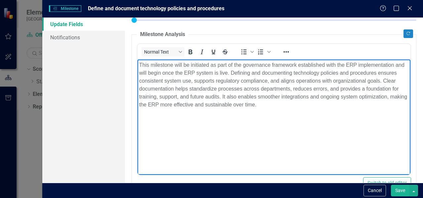
click at [288, 133] on body "This milestone will be initiated as part of the governance framework establishe…" at bounding box center [273, 108] width 273 height 99
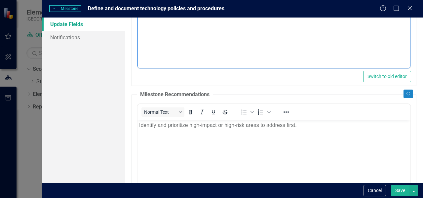
scroll to position [197, 0]
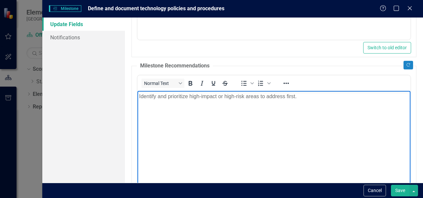
click at [257, 142] on body "Identify and prioritize high-impact or high-risk areas to address first." at bounding box center [273, 139] width 273 height 99
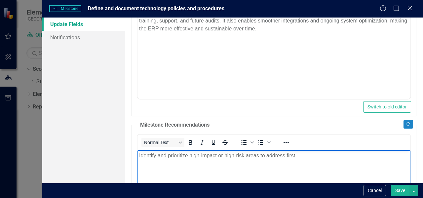
scroll to position [213, 0]
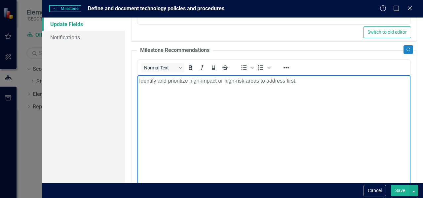
drag, startPoint x: 298, startPoint y: 83, endPoint x: 138, endPoint y: 81, distance: 160.2
click at [138, 81] on body "Identify and prioritize high-impact or high-risk areas to address first." at bounding box center [273, 124] width 273 height 99
copy p "Identify and prioritize high-impact or high-risk areas to address first."
click at [302, 83] on p "Identify and prioritize high-impact or high-risk areas to address first." at bounding box center [273, 81] width 269 height 8
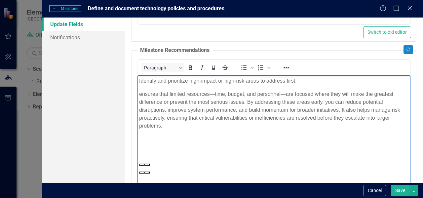
click at [139, 94] on p "ensures that limited resources—time, budget, and personnel—are focused where th…" at bounding box center [273, 110] width 269 height 40
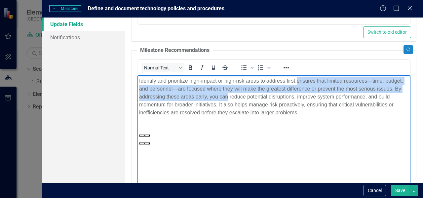
drag, startPoint x: 253, startPoint y: 97, endPoint x: 298, endPoint y: 80, distance: 47.8
click at [298, 80] on p "Identify and prioritize high-impact or high-risk areas to address first, ensure…" at bounding box center [273, 97] width 269 height 40
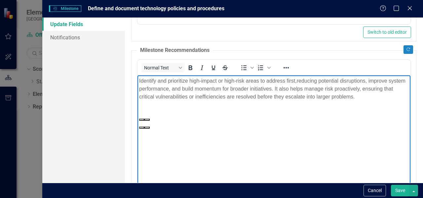
click at [388, 81] on p "Identify and prioritize high-impact or high-risk areas to address first, reduci…" at bounding box center [273, 89] width 269 height 24
click at [211, 89] on p "Identify and prioritize high-impact or high-risk areas to address first, reduci…" at bounding box center [273, 89] width 269 height 24
drag, startPoint x: 154, startPoint y: 129, endPoint x: 139, endPoint y: 111, distance: 22.7
click at [139, 111] on body "Identify and prioritize high-impact or high-risk areas to address first, reduci…" at bounding box center [273, 124] width 273 height 99
click at [155, 125] on div "Rich Text Area. Press ALT-0 for help." at bounding box center [273, 126] width 269 height 8
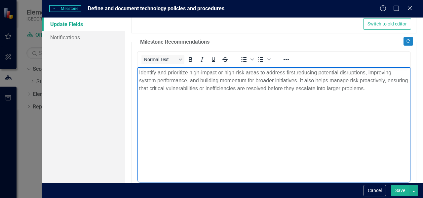
scroll to position [222, 0]
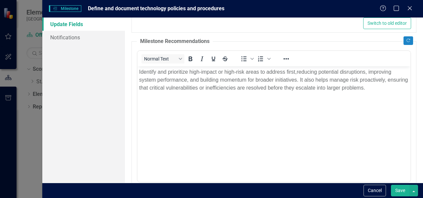
click at [399, 189] on button "Save" at bounding box center [400, 191] width 18 height 12
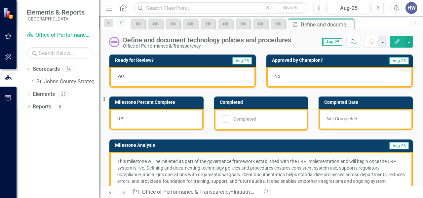
click at [121, 24] on icon "Previous" at bounding box center [121, 23] width 5 height 4
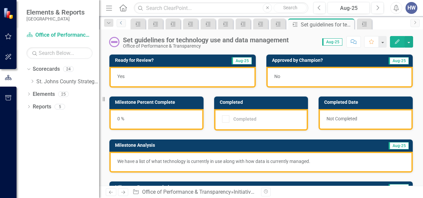
click at [121, 22] on icon "Previous" at bounding box center [121, 23] width 5 height 4
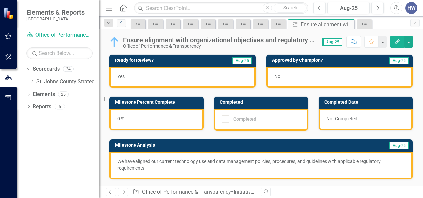
click at [121, 22] on icon "Previous" at bounding box center [121, 23] width 5 height 4
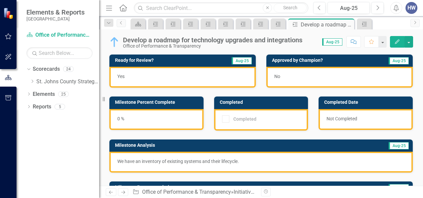
click at [108, 22] on icon "Dropdown" at bounding box center [109, 23] width 6 height 5
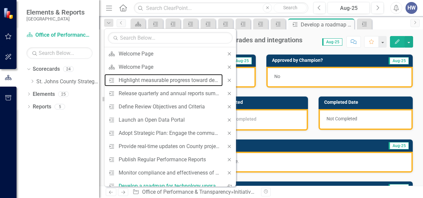
click at [148, 81] on div "Highlight measurable progress toward department strategic goals and initiatives" at bounding box center [169, 80] width 101 height 8
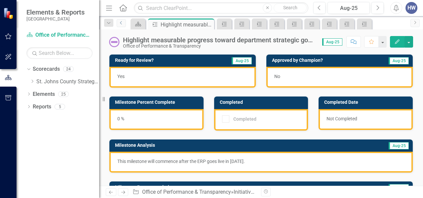
click at [120, 21] on icon "Previous" at bounding box center [121, 23] width 5 height 4
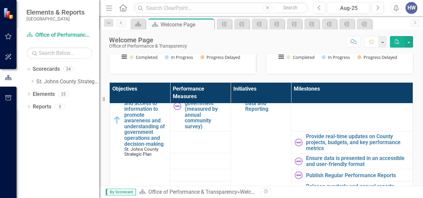
scroll to position [64, 0]
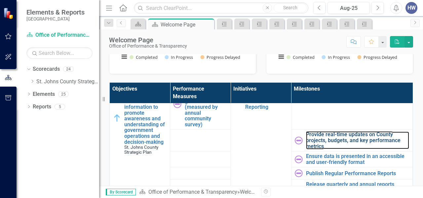
click at [325, 145] on link "Provide real-time updates on County projects, budgets, and key performance metr…" at bounding box center [357, 140] width 103 height 18
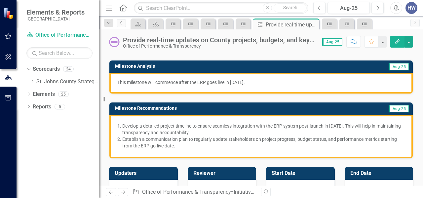
scroll to position [79, 0]
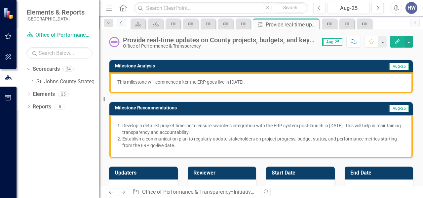
click at [120, 23] on icon "Previous" at bounding box center [121, 23] width 5 height 4
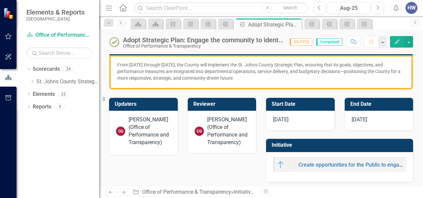
scroll to position [287, 0]
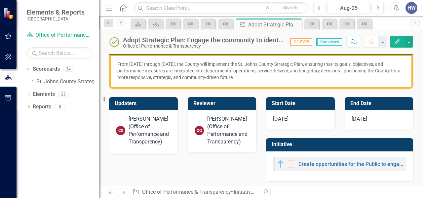
click at [122, 24] on icon "Previous" at bounding box center [121, 23] width 5 height 4
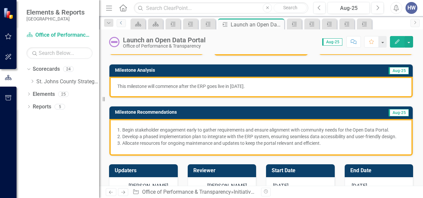
scroll to position [75, 0]
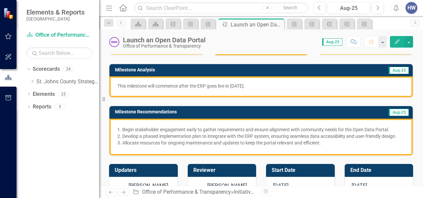
click at [194, 119] on div "Begin stakeholder engagement early to gather requirements and ensure alignment …" at bounding box center [260, 137] width 303 height 37
click at [122, 23] on icon "Previous" at bounding box center [121, 23] width 5 height 4
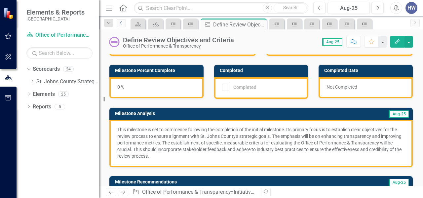
scroll to position [36, 0]
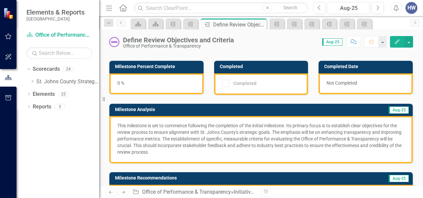
drag, startPoint x: 329, startPoint y: 125, endPoint x: 154, endPoint y: 115, distance: 175.9
click at [154, 116] on div "This milestone is set to commence following the completion of the initial miles…" at bounding box center [260, 139] width 303 height 47
drag, startPoint x: 118, startPoint y: 126, endPoint x: 225, endPoint y: 126, distance: 107.7
click at [225, 126] on p "This milestone is set to commence following the completion of the initial miles…" at bounding box center [260, 138] width 287 height 33
drag, startPoint x: 289, startPoint y: 123, endPoint x: 237, endPoint y: 123, distance: 51.8
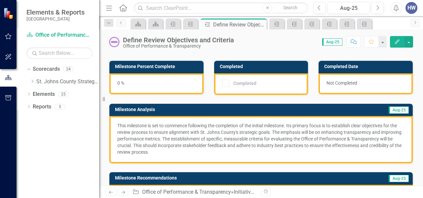
click at [235, 122] on p "This milestone is set to commence following the completion of the initial miles…" at bounding box center [260, 138] width 287 height 33
click at [120, 23] on icon at bounding box center [121, 22] width 2 height 3
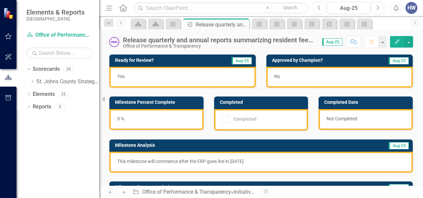
click at [121, 23] on icon "Previous" at bounding box center [121, 23] width 5 height 4
click at [120, 21] on icon "Previous" at bounding box center [121, 23] width 5 height 4
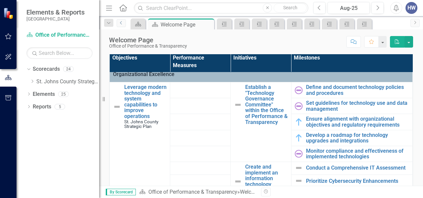
scroll to position [370, 0]
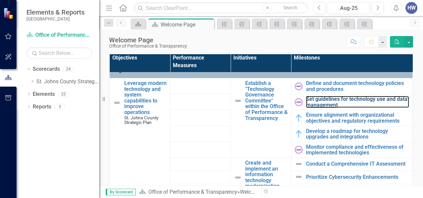
click at [333, 108] on link "Set guidelines for technology use and data management" at bounding box center [357, 102] width 103 height 12
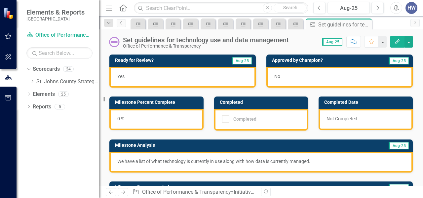
drag, startPoint x: 325, startPoint y: 162, endPoint x: 145, endPoint y: 151, distance: 180.3
click at [145, 151] on div "Milestone Analysis Aug-25 We have a list of what technology is currently in use…" at bounding box center [261, 156] width 304 height 34
drag, startPoint x: 314, startPoint y: 160, endPoint x: 234, endPoint y: 152, distance: 80.2
click at [234, 152] on div "We have a list of what technology is currently in use along with how data is cu…" at bounding box center [260, 162] width 303 height 21
click at [398, 41] on icon "button" at bounding box center [397, 41] width 5 height 5
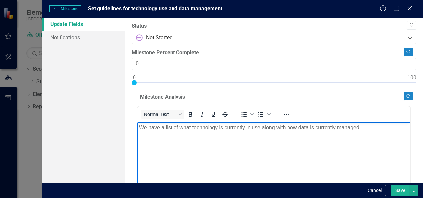
drag, startPoint x: 366, startPoint y: 128, endPoint x: 122, endPoint y: 108, distance: 245.2
click at [137, 122] on html "We have a list of what technology is currently in use along with how data is cu…" at bounding box center [273, 171] width 273 height 99
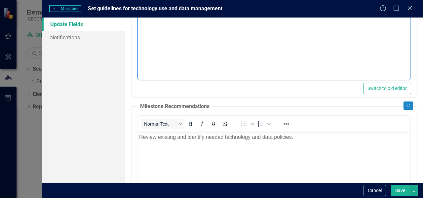
scroll to position [158, 0]
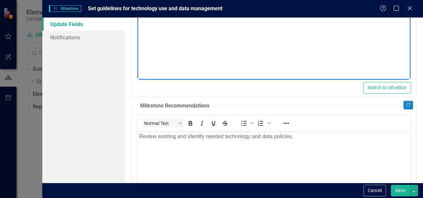
click at [399, 190] on button "Save" at bounding box center [400, 191] width 18 height 12
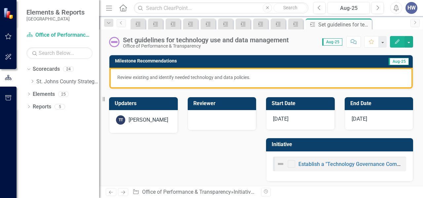
scroll to position [0, 0]
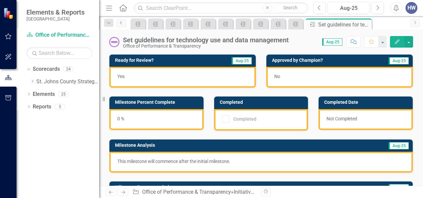
click at [120, 22] on icon "Previous" at bounding box center [121, 23] width 5 height 4
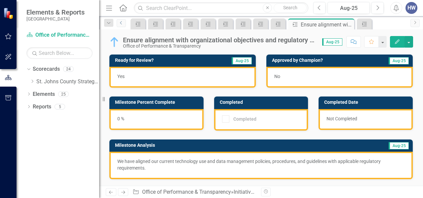
click at [120, 24] on icon "Previous" at bounding box center [121, 23] width 5 height 4
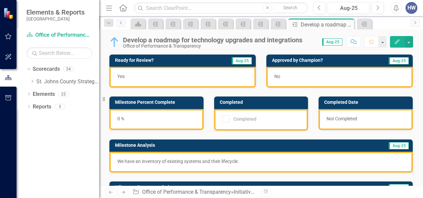
click at [120, 24] on icon "Previous" at bounding box center [121, 23] width 5 height 4
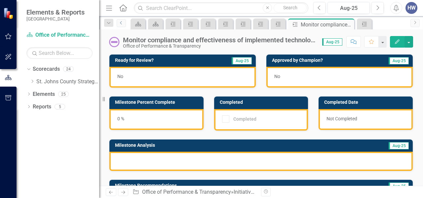
click at [120, 24] on icon "Previous" at bounding box center [121, 23] width 5 height 4
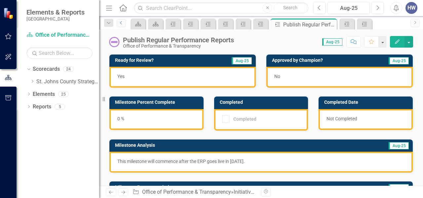
click at [120, 24] on icon "Previous" at bounding box center [121, 23] width 5 height 4
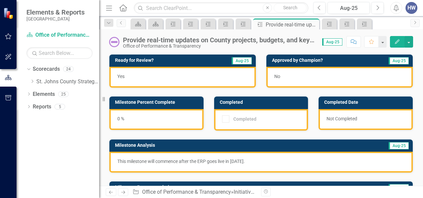
click at [109, 23] on icon "Dropdown" at bounding box center [109, 23] width 6 height 5
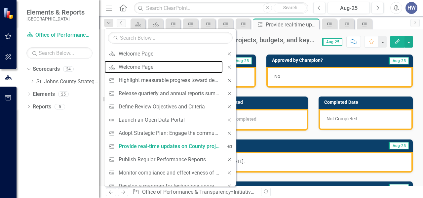
click at [134, 63] on div "Welcome Page" at bounding box center [169, 67] width 101 height 8
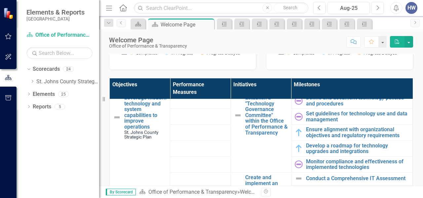
scroll to position [382, 0]
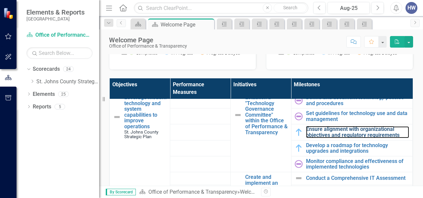
click at [307, 138] on link "Ensure alignment with organizational objectives and regulatory requirements" at bounding box center [357, 132] width 103 height 12
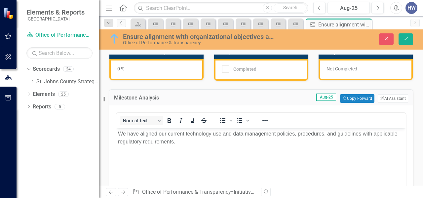
scroll to position [56, 0]
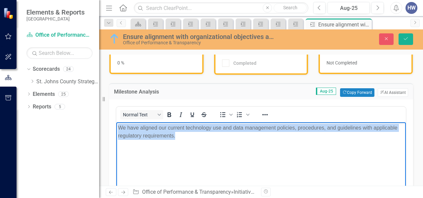
drag, startPoint x: 178, startPoint y: 137, endPoint x: 106, endPoint y: 128, distance: 71.9
click at [116, 128] on html "We have aligned our current technology use and data management policies, proced…" at bounding box center [260, 171] width 289 height 99
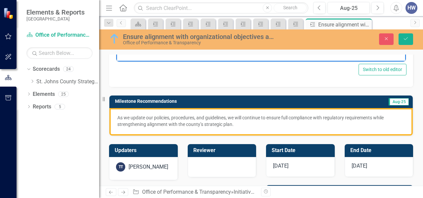
scroll to position [232, 0]
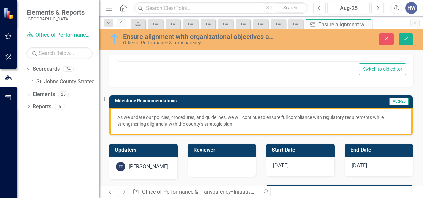
click at [273, 117] on p "As we update our policies, procedures, and guidelines, we will continue to ensu…" at bounding box center [260, 120] width 287 height 13
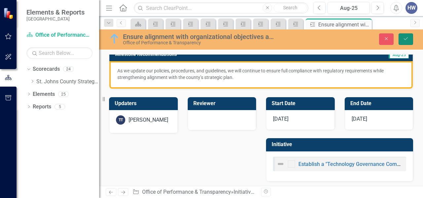
click at [407, 38] on icon "submit" at bounding box center [406, 38] width 4 height 3
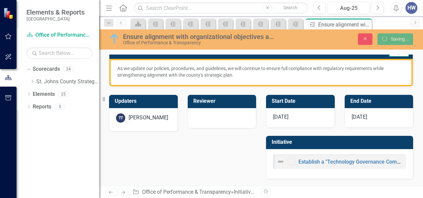
scroll to position [133, 0]
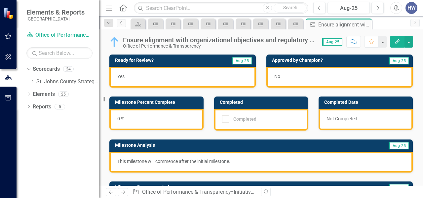
click at [396, 42] on icon "button" at bounding box center [397, 41] width 5 height 5
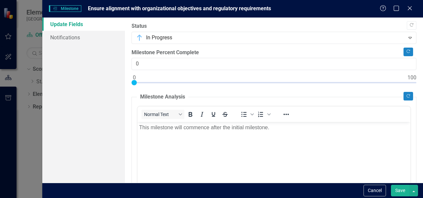
scroll to position [0, 0]
click at [278, 36] on div at bounding box center [268, 37] width 265 height 9
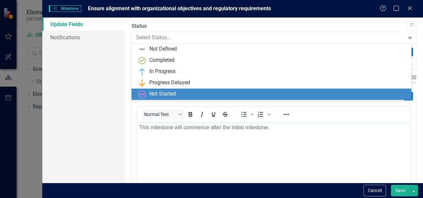
click at [186, 94] on div "Not Started" at bounding box center [272, 94] width 269 height 8
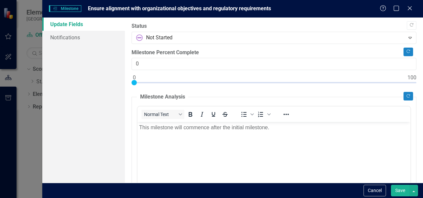
click at [399, 189] on button "Save" at bounding box center [400, 191] width 18 height 12
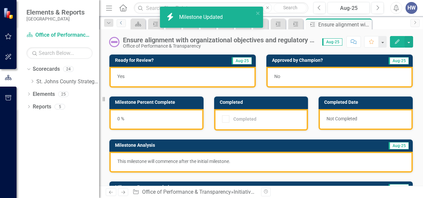
click at [121, 23] on icon "Previous" at bounding box center [121, 23] width 5 height 4
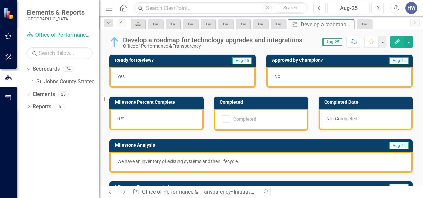
click at [396, 41] on icon "Edit" at bounding box center [397, 41] width 6 height 5
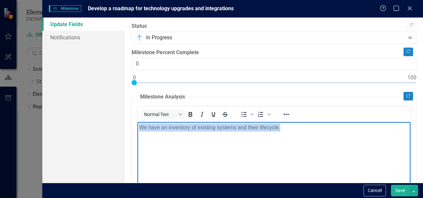
drag, startPoint x: 261, startPoint y: 124, endPoint x: 131, endPoint y: 127, distance: 130.5
click at [137, 127] on html "We have an inventory of existing systems and their lifecycle." at bounding box center [273, 171] width 273 height 99
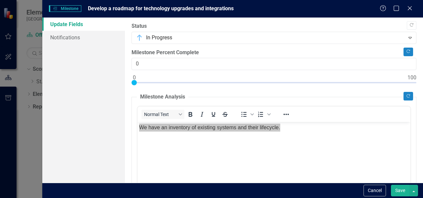
click at [131, 127] on div ""Update" fields in ClearPoint are the fields that change from reporting period …" at bounding box center [274, 100] width 298 height 165
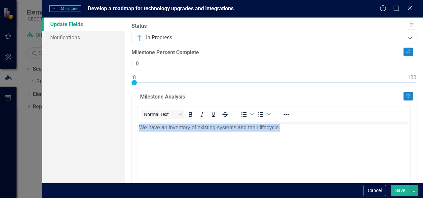
click at [256, 127] on p "We have an inventory of existing systems and their lifecycle." at bounding box center [273, 128] width 269 height 8
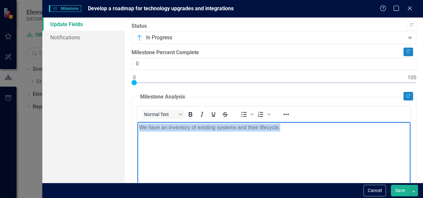
drag, startPoint x: 288, startPoint y: 127, endPoint x: 126, endPoint y: 129, distance: 161.5
click at [137, 129] on html "We have an inventory of existing systems and their lifecycle." at bounding box center [273, 171] width 273 height 99
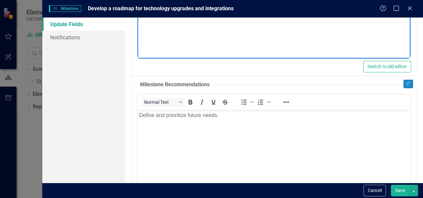
scroll to position [179, 0]
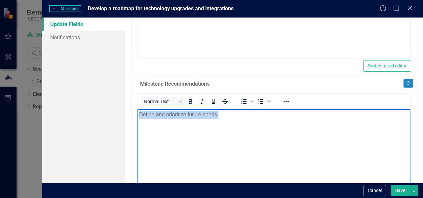
drag, startPoint x: 222, startPoint y: 116, endPoint x: 138, endPoint y: 120, distance: 84.0
click at [138, 120] on body "Define and prioritize future needs." at bounding box center [273, 158] width 273 height 99
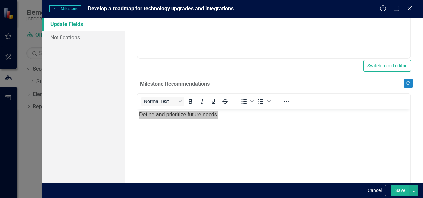
click at [399, 191] on button "Save" at bounding box center [400, 191] width 18 height 12
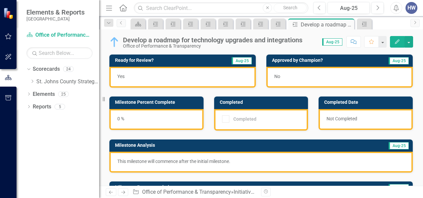
click at [397, 40] on icon "Edit" at bounding box center [397, 41] width 6 height 5
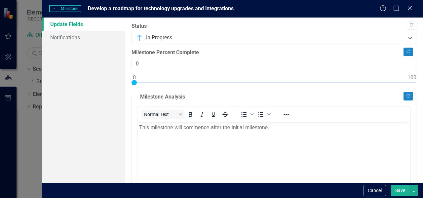
scroll to position [0, 0]
click at [157, 36] on div at bounding box center [268, 37] width 265 height 9
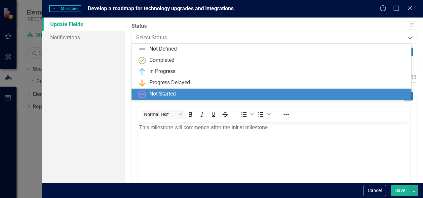
click at [152, 93] on div "Not Started" at bounding box center [162, 94] width 26 height 8
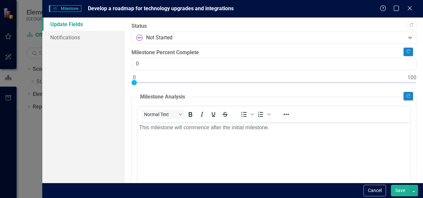
click at [401, 190] on button "Save" at bounding box center [400, 191] width 18 height 12
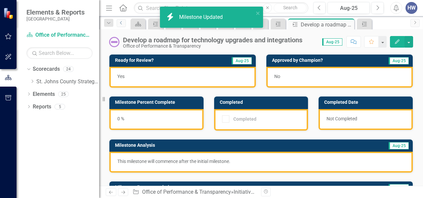
click at [120, 22] on icon "Previous" at bounding box center [121, 23] width 5 height 4
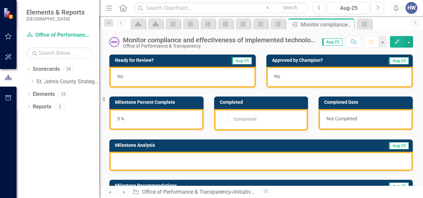
click at [396, 41] on icon "Edit" at bounding box center [397, 41] width 6 height 5
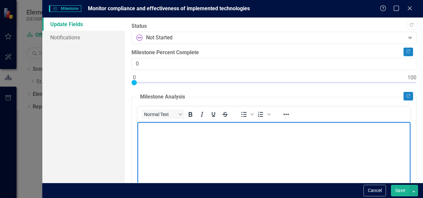
click at [162, 139] on body "Rich Text Area. Press ALT-0 for help." at bounding box center [273, 171] width 273 height 99
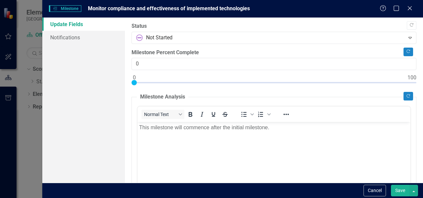
click at [400, 189] on button "Save" at bounding box center [400, 191] width 18 height 12
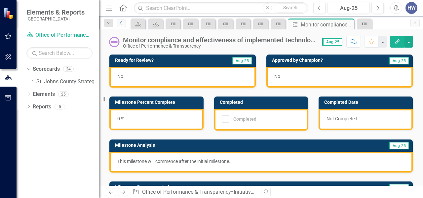
click at [120, 23] on icon at bounding box center [121, 22] width 2 height 3
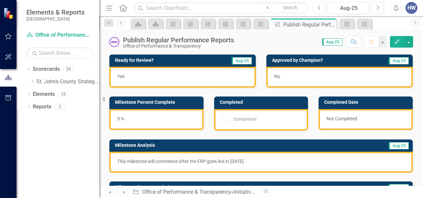
click at [120, 23] on icon at bounding box center [121, 22] width 2 height 3
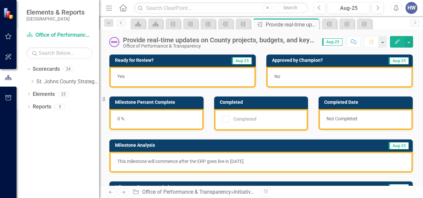
click at [120, 22] on icon at bounding box center [121, 22] width 2 height 3
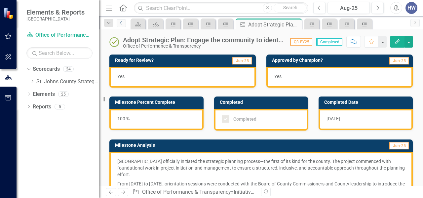
click at [120, 22] on icon "Previous" at bounding box center [121, 23] width 5 height 4
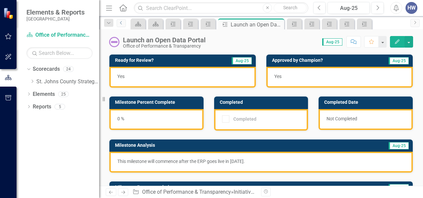
click at [120, 22] on icon "Previous" at bounding box center [121, 23] width 5 height 4
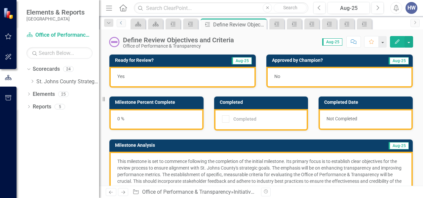
click at [120, 22] on icon "Previous" at bounding box center [121, 23] width 5 height 4
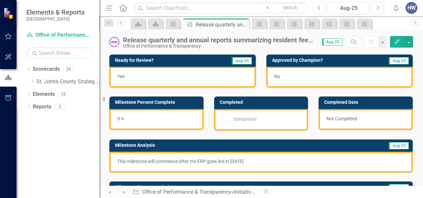
click at [120, 22] on icon "Previous" at bounding box center [121, 23] width 5 height 4
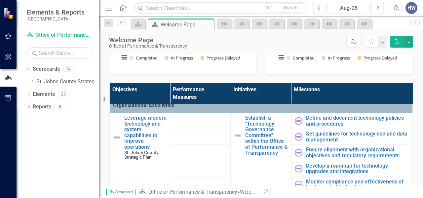
scroll to position [368, 0]
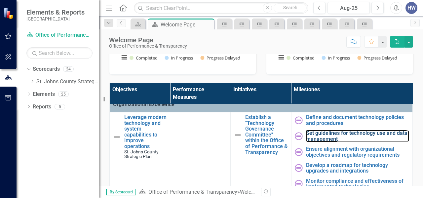
click at [323, 142] on link "Set guidelines for technology use and data management" at bounding box center [357, 136] width 103 height 12
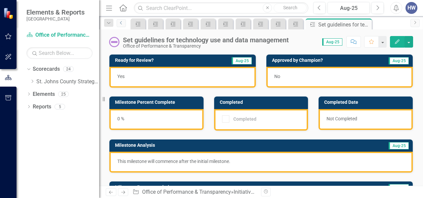
click at [120, 23] on icon "Previous" at bounding box center [121, 23] width 5 height 4
click at [119, 21] on icon "Previous" at bounding box center [121, 23] width 5 height 4
click at [122, 22] on icon "Previous" at bounding box center [121, 23] width 5 height 4
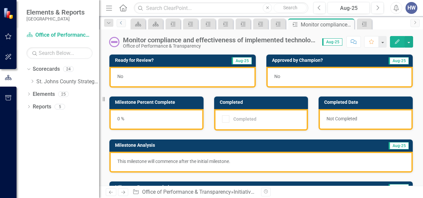
click at [122, 22] on icon "Previous" at bounding box center [121, 23] width 5 height 4
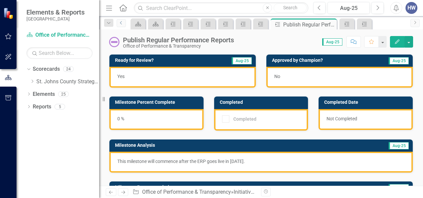
click at [122, 22] on icon "Previous" at bounding box center [121, 23] width 5 height 4
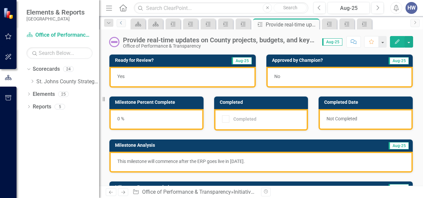
click at [122, 22] on icon "Previous" at bounding box center [121, 23] width 5 height 4
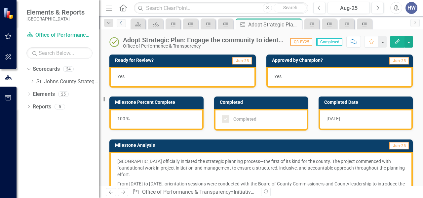
click at [121, 21] on icon at bounding box center [121, 22] width 2 height 3
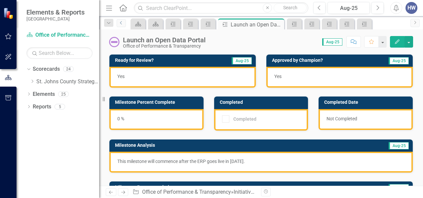
click at [121, 21] on icon at bounding box center [121, 22] width 2 height 3
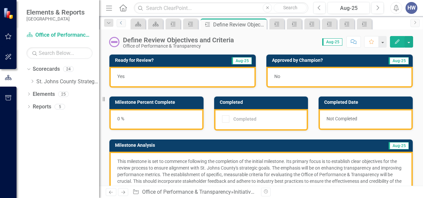
click at [121, 21] on icon at bounding box center [121, 22] width 2 height 3
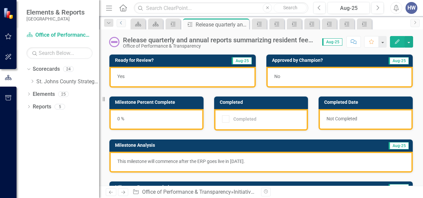
click at [121, 21] on icon at bounding box center [121, 22] width 2 height 3
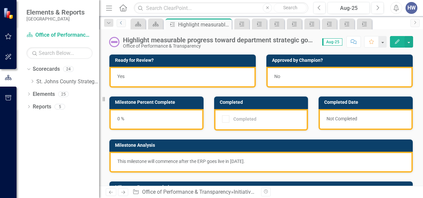
click at [121, 21] on icon at bounding box center [121, 22] width 2 height 3
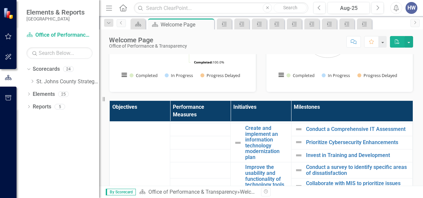
scroll to position [438, 0]
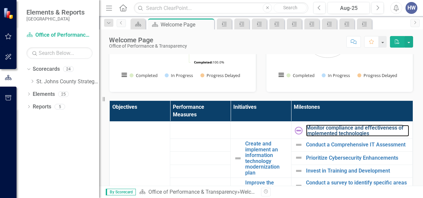
click at [316, 136] on link "Monitor compliance and effectiveness of implemented technologies" at bounding box center [357, 131] width 103 height 12
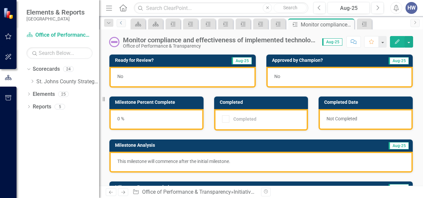
click at [121, 22] on icon "Previous" at bounding box center [121, 23] width 5 height 4
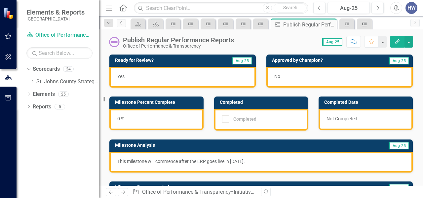
click at [108, 21] on icon "Dropdown" at bounding box center [109, 23] width 6 height 5
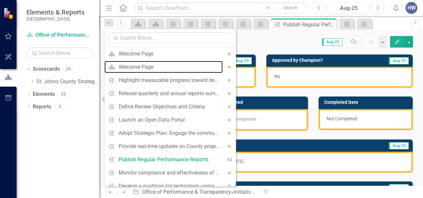
click at [124, 70] on div "Welcome Page" at bounding box center [169, 67] width 101 height 8
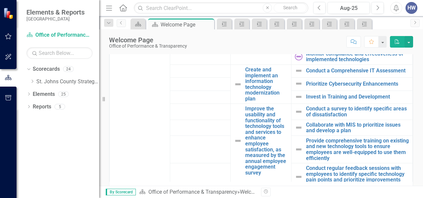
scroll to position [444, 0]
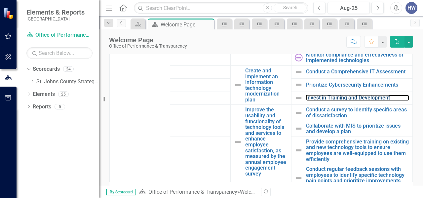
click at [314, 101] on link "Invest in Training and Development" at bounding box center [357, 98] width 103 height 6
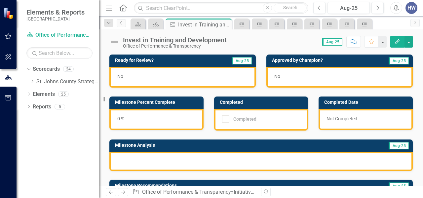
click at [210, 153] on div at bounding box center [260, 161] width 303 height 19
click at [183, 154] on div at bounding box center [260, 161] width 303 height 19
click at [164, 155] on div at bounding box center [260, 161] width 303 height 19
click at [396, 38] on button "Edit" at bounding box center [397, 42] width 15 height 12
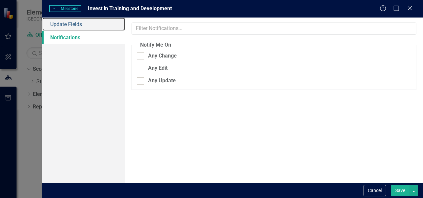
click at [72, 22] on link "Update Fields" at bounding box center [83, 24] width 83 height 13
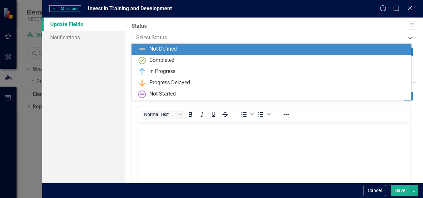
click at [172, 37] on div at bounding box center [268, 37] width 265 height 9
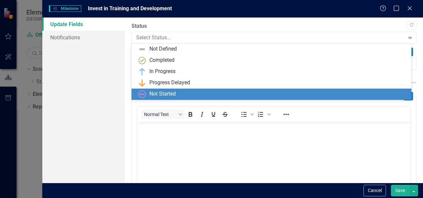
click at [160, 93] on div "Not Started" at bounding box center [162, 94] width 26 height 8
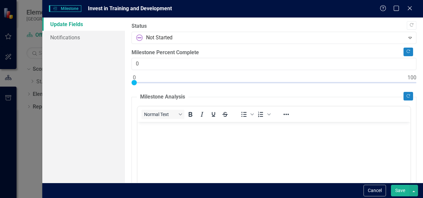
click at [154, 132] on body "Rich Text Area. Press ALT-0 for help." at bounding box center [273, 171] width 273 height 99
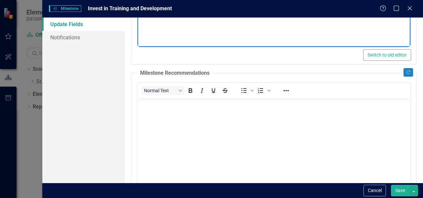
scroll to position [192, 0]
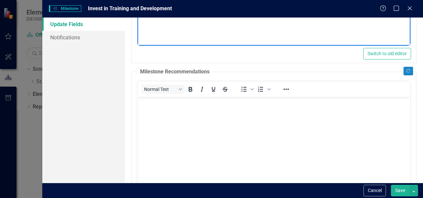
click at [190, 134] on body "Rich Text Area. Press ALT-0 for help." at bounding box center [273, 145] width 273 height 99
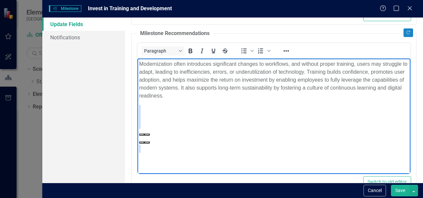
scroll to position [290, 0]
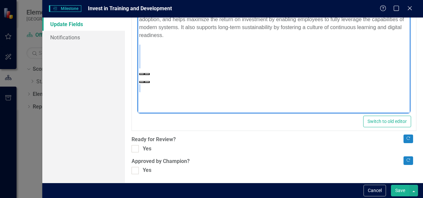
drag, startPoint x: 144, startPoint y: 52, endPoint x: 202, endPoint y: 112, distance: 84.3
click at [202, 97] on html "Modernization often introduces significant changes to workflows, and without pr…" at bounding box center [273, 47] width 273 height 99
click at [150, 95] on body "Modernization often introduces significant changes to workflows, and without pr…" at bounding box center [273, 47] width 273 height 99
drag, startPoint x: 129, startPoint y: 89, endPoint x: 119, endPoint y: 62, distance: 28.1
click at [137, 62] on html "Modernization often introduces significant changes to workflows, and without pr…" at bounding box center [273, 47] width 273 height 99
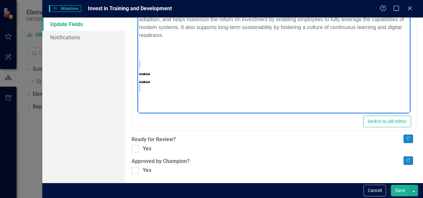
click at [144, 89] on div "Rich Text Area. Press ALT-0 for help." at bounding box center [273, 88] width 269 height 8
click at [213, 76] on body "Modernization often introduces significant changes to workflows, and without pr…" at bounding box center [273, 47] width 273 height 99
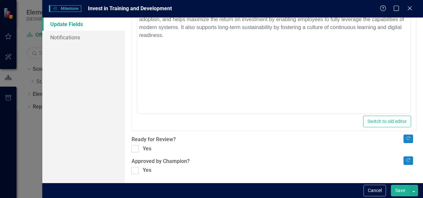
click at [137, 148] on div at bounding box center [134, 148] width 7 height 7
click at [136, 148] on input "Yes" at bounding box center [133, 147] width 4 height 4
checkbox input "true"
click at [402, 189] on button "Save" at bounding box center [400, 191] width 18 height 12
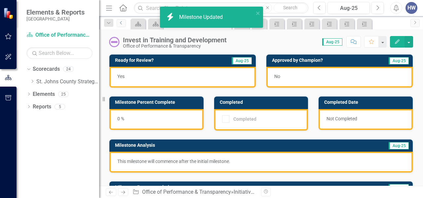
click at [122, 24] on icon at bounding box center [121, 22] width 2 height 3
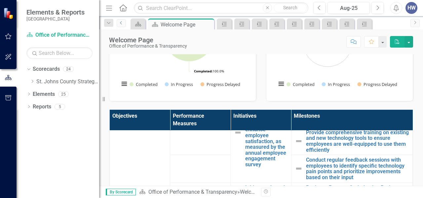
scroll to position [530, 0]
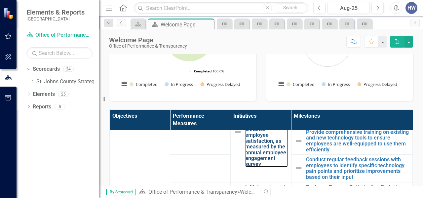
click at [255, 165] on link "Improve the usability and functionality of technology tools and services to enh…" at bounding box center [266, 132] width 42 height 70
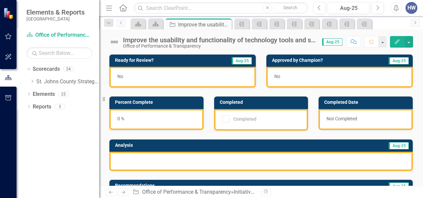
click at [186, 39] on div "Improve the usability and functionality of technology tools and services to enh…" at bounding box center [219, 39] width 193 height 7
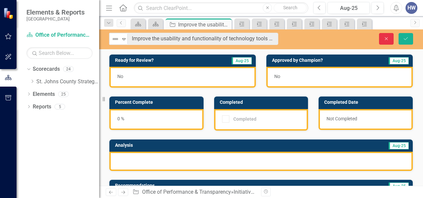
click at [386, 38] on icon "Close" at bounding box center [386, 38] width 6 height 5
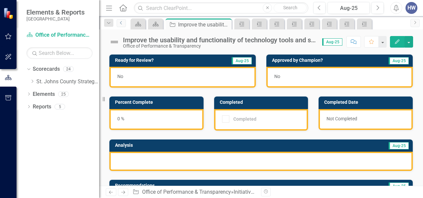
click at [122, 22] on icon "Previous" at bounding box center [121, 23] width 5 height 4
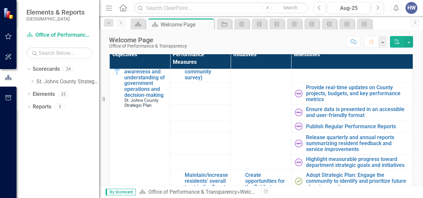
scroll to position [72, 0]
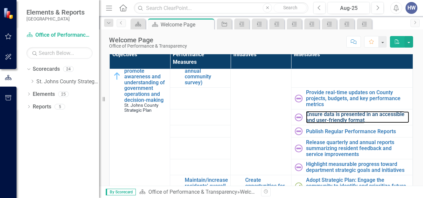
click at [327, 123] on link "Ensure data is presented in an accessible and user-friendly format" at bounding box center [357, 117] width 103 height 12
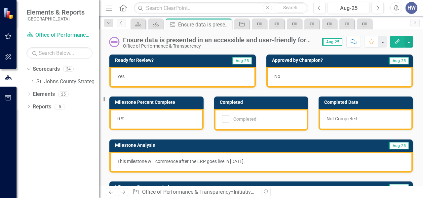
drag, startPoint x: 266, startPoint y: 162, endPoint x: 124, endPoint y: 152, distance: 143.0
click at [124, 152] on div "This milestone will commence after the ERP goes live in [DATE]." at bounding box center [260, 162] width 303 height 21
click at [122, 25] on link "Previous" at bounding box center [121, 23] width 9 height 8
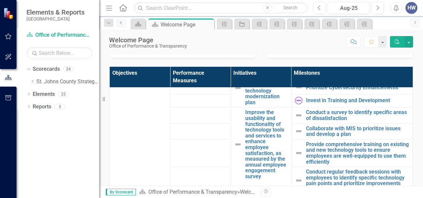
scroll to position [474, 0]
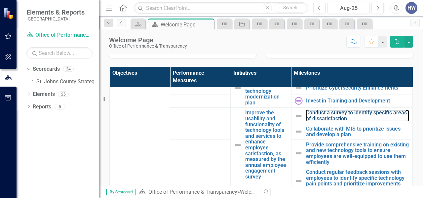
click at [317, 121] on link "Conduct a survey to identify specific areas of dissatisfaction" at bounding box center [357, 116] width 103 height 12
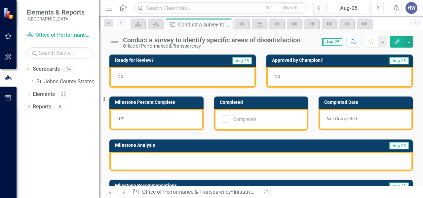
click at [147, 160] on div at bounding box center [260, 161] width 303 height 19
click at [396, 41] on icon "Edit" at bounding box center [397, 41] width 6 height 5
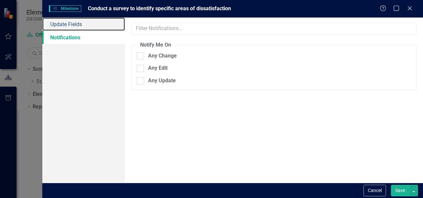
click at [91, 24] on link "Update Fields" at bounding box center [83, 24] width 83 height 13
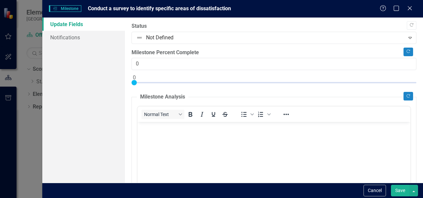
click at [153, 138] on body "Rich Text Area. Press ALT-0 for help." at bounding box center [273, 171] width 273 height 99
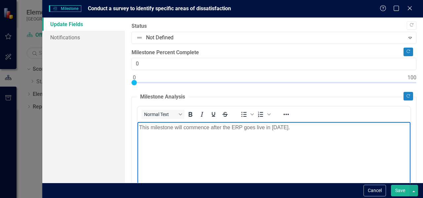
click at [184, 37] on div at bounding box center [268, 37] width 265 height 9
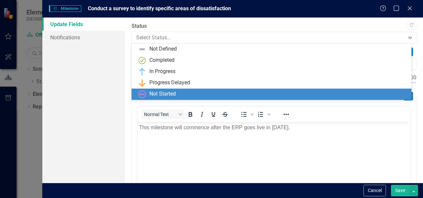
click at [169, 93] on div "Not Started" at bounding box center [162, 94] width 26 height 8
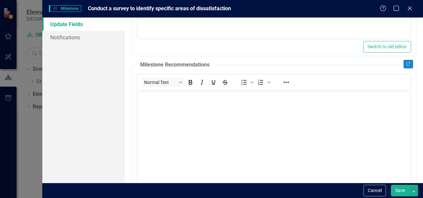
scroll to position [198, 0]
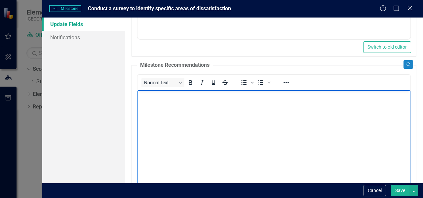
click at [191, 116] on body "Rich Text Area. Press ALT-0 for help." at bounding box center [273, 139] width 273 height 99
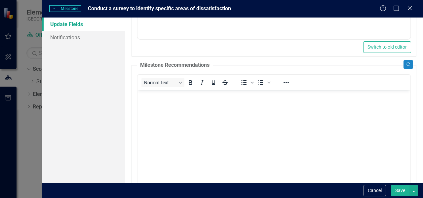
click at [400, 188] on button "Save" at bounding box center [400, 191] width 18 height 12
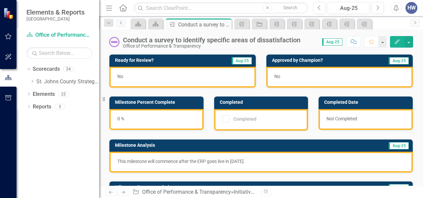
click at [122, 21] on icon "Previous" at bounding box center [121, 23] width 5 height 4
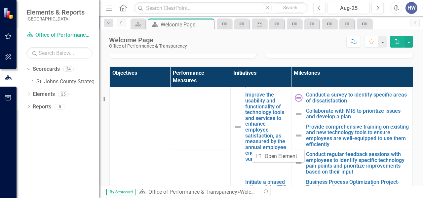
scroll to position [492, 0]
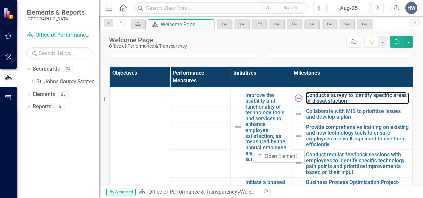
click at [339, 104] on link "Conduct a survey to identify specific areas of dissatisfaction" at bounding box center [357, 98] width 103 height 12
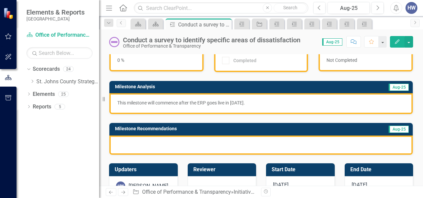
scroll to position [68, 0]
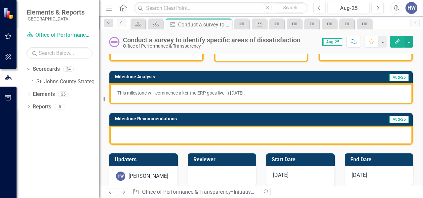
click at [195, 129] on div at bounding box center [260, 134] width 303 height 19
click at [396, 40] on icon "Edit" at bounding box center [397, 41] width 6 height 5
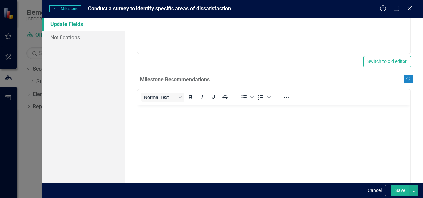
scroll to position [186, 0]
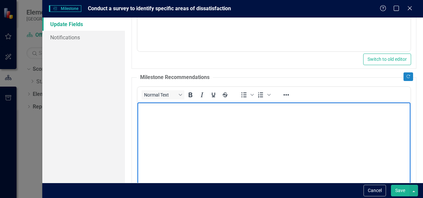
click at [201, 126] on body "Rich Text Area. Press ALT-0 for help." at bounding box center [273, 151] width 273 height 99
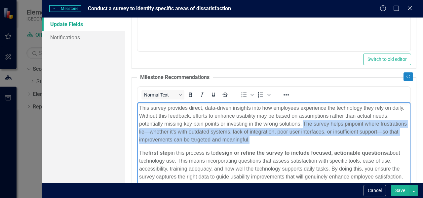
drag, startPoint x: 303, startPoint y: 122, endPoint x: 305, endPoint y: 137, distance: 15.9
click at [305, 137] on p "This survey provides direct, data-driven insights into how employees experience…" at bounding box center [273, 124] width 269 height 40
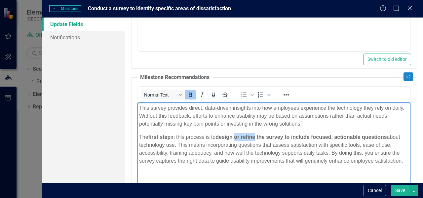
drag, startPoint x: 259, startPoint y: 138, endPoint x: 239, endPoint y: 139, distance: 19.8
click at [239, 139] on strong "design or refine the survey to include focused, actionable questions" at bounding box center [300, 137] width 171 height 6
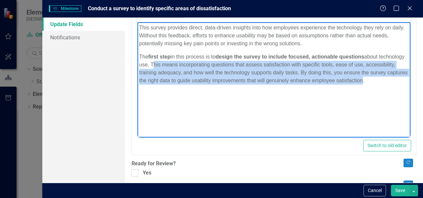
scroll to position [290, 0]
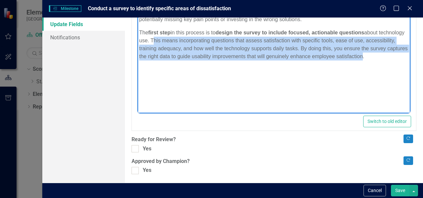
drag, startPoint x: 178, startPoint y: 40, endPoint x: 399, endPoint y: 186, distance: 264.3
click at [399, 97] on html "This survey provides direct, data-driven insights into how employees experience…" at bounding box center [273, 47] width 273 height 99
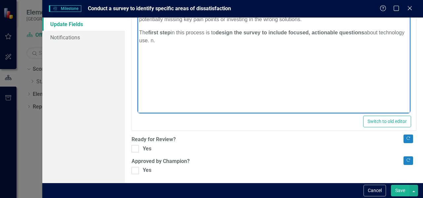
click at [190, 41] on p "The first step in this process is to design the survey to include focused, acti…" at bounding box center [273, 37] width 269 height 16
drag, startPoint x: 185, startPoint y: 43, endPoint x: 138, endPoint y: 29, distance: 48.8
click at [138, 29] on body "This survey provides direct, data-driven insights into how employees experience…" at bounding box center [273, 47] width 273 height 99
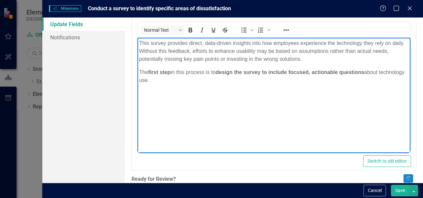
scroll to position [249, 0]
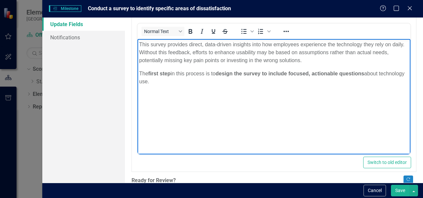
click at [191, 31] on icon "Bold" at bounding box center [190, 31] width 8 height 8
click at [191, 33] on icon "Bold" at bounding box center [190, 31] width 8 height 8
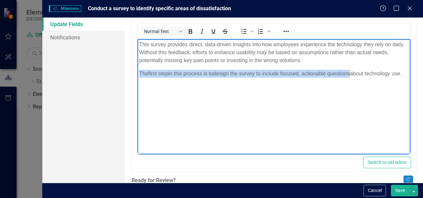
click at [186, 106] on body "This survey provides direct, data-driven insights into how employees experience…" at bounding box center [273, 88] width 273 height 99
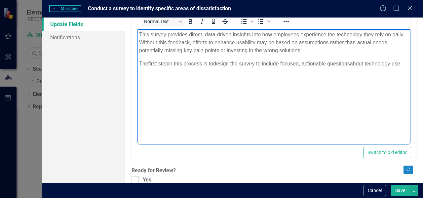
scroll to position [290, 0]
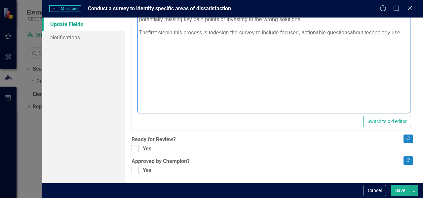
click at [133, 145] on input "Yes" at bounding box center [133, 147] width 4 height 4
checkbox input "true"
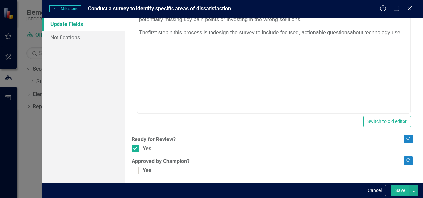
click at [400, 190] on button "Save" at bounding box center [400, 191] width 18 height 12
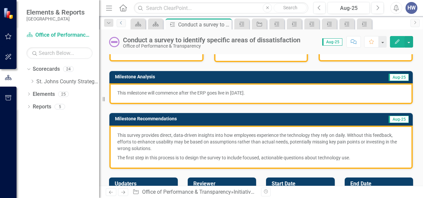
click at [121, 21] on icon "Previous" at bounding box center [121, 23] width 5 height 4
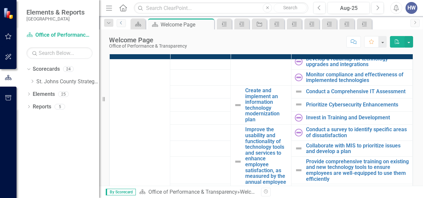
scroll to position [430, 0]
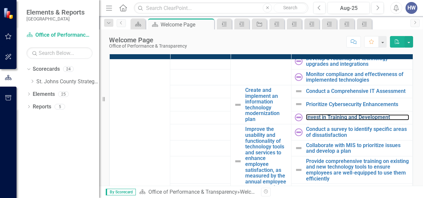
click at [315, 120] on link "Invest in Training and Development" at bounding box center [357, 117] width 103 height 6
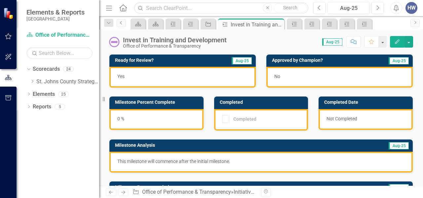
click at [120, 24] on icon "Previous" at bounding box center [121, 23] width 5 height 4
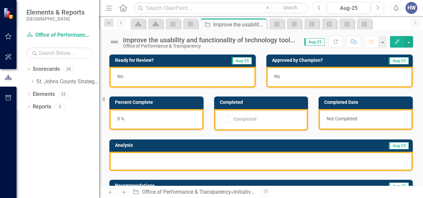
click at [120, 23] on icon "Previous" at bounding box center [121, 23] width 5 height 4
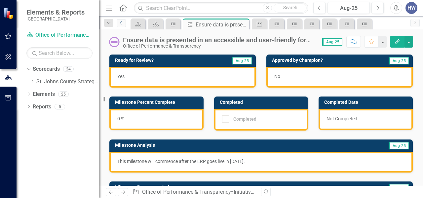
click at [120, 23] on icon "Previous" at bounding box center [121, 23] width 5 height 4
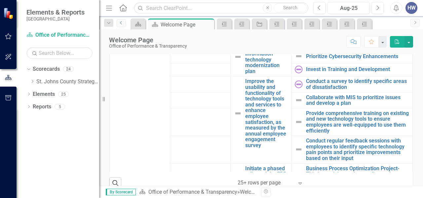
scroll to position [461, 0]
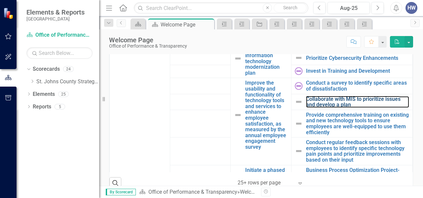
click at [327, 108] on link "Collaborate with MIS to prioritize issues and develop a plan" at bounding box center [357, 102] width 103 height 12
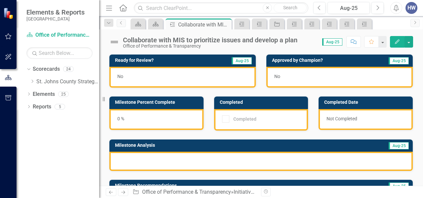
click at [398, 41] on icon "button" at bounding box center [397, 41] width 5 height 5
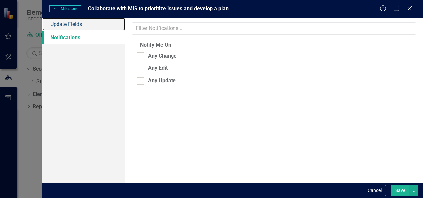
click at [82, 23] on link "Update Fields" at bounding box center [83, 24] width 83 height 13
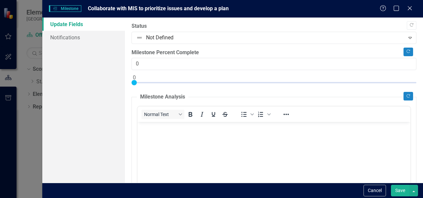
click at [186, 34] on div at bounding box center [268, 37] width 265 height 9
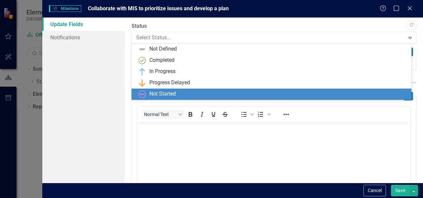
click at [159, 91] on div "Not Started" at bounding box center [162, 94] width 26 height 8
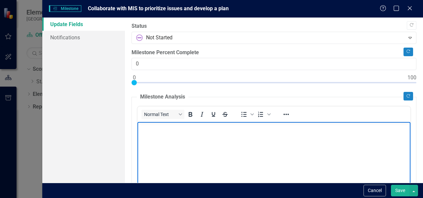
click at [161, 141] on body "Rich Text Area. Press ALT-0 for help." at bounding box center [273, 171] width 273 height 99
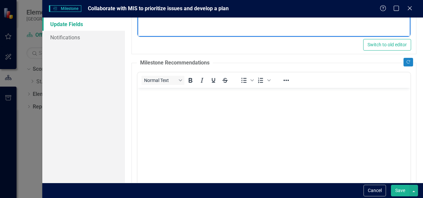
scroll to position [290, 0]
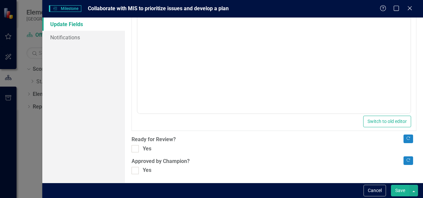
click at [132, 145] on input "Yes" at bounding box center [133, 147] width 4 height 4
checkbox input "true"
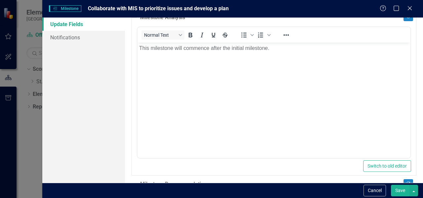
scroll to position [202, 0]
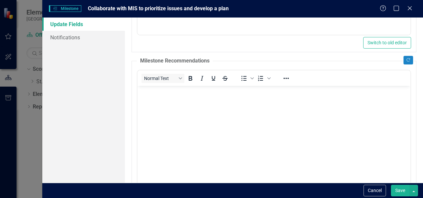
click at [184, 103] on body "Rich Text Area. Press ALT-0 for help." at bounding box center [273, 135] width 273 height 99
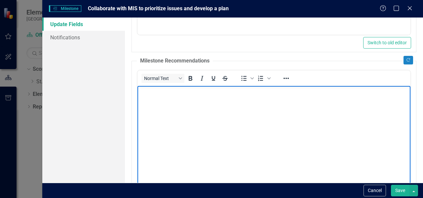
click at [167, 119] on body "Rich Text Area. Press ALT-0 for help." at bounding box center [273, 135] width 273 height 99
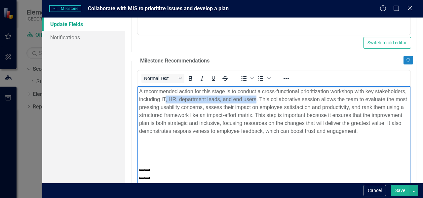
drag, startPoint x: 288, startPoint y: 98, endPoint x: 198, endPoint y: 101, distance: 90.2
click at [198, 101] on p "A recommended action for this stage is to conduct a cross-functional prioritiza…" at bounding box center [273, 111] width 269 height 48
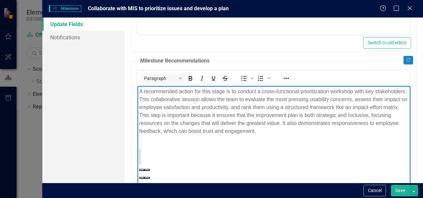
drag, startPoint x: 146, startPoint y: 148, endPoint x: 158, endPoint y: 173, distance: 27.6
click at [158, 173] on body "A recommended action for this stage is to conduct a cross-functional prioritiza…" at bounding box center [273, 138] width 273 height 104
click at [157, 180] on div "Rich Text Area. Press ALT-0 for help." at bounding box center [273, 184] width 269 height 8
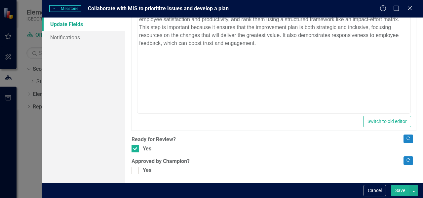
click at [399, 190] on button "Save" at bounding box center [400, 191] width 18 height 12
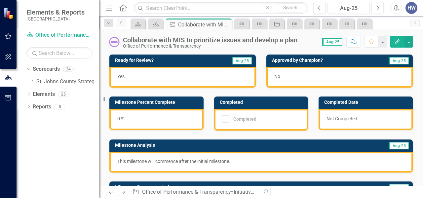
drag, startPoint x: 235, startPoint y: 161, endPoint x: 144, endPoint y: 158, distance: 90.6
click at [144, 158] on p "This milestone will commence after the initial milestone." at bounding box center [260, 161] width 287 height 7
click at [121, 22] on icon "Previous" at bounding box center [121, 23] width 5 height 4
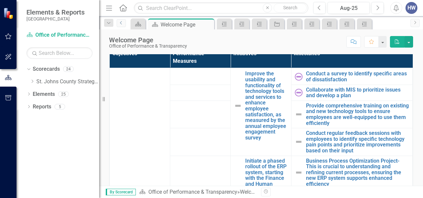
scroll to position [494, 0]
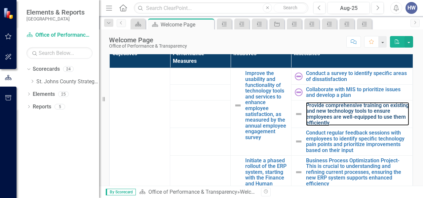
click at [313, 123] on link "Provide comprehensive training on existing and new technology tools to ensure e…" at bounding box center [357, 113] width 103 height 23
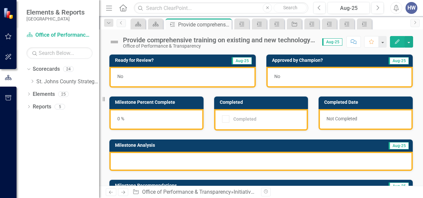
click at [398, 43] on icon "Edit" at bounding box center [397, 41] width 6 height 5
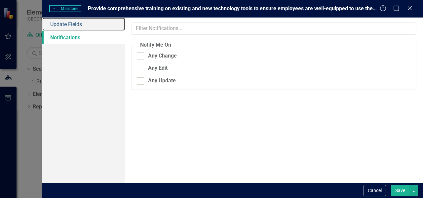
click at [85, 20] on link "Update Fields" at bounding box center [83, 24] width 83 height 13
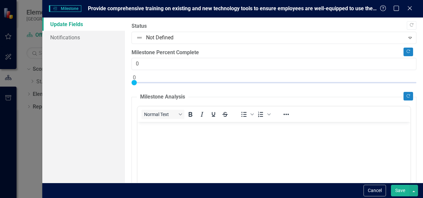
click at [168, 40] on div at bounding box center [268, 37] width 265 height 9
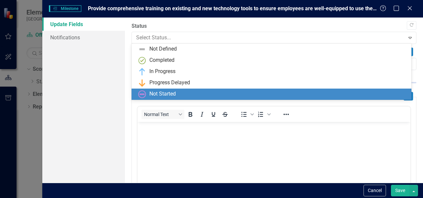
click at [157, 93] on div "Not Started" at bounding box center [162, 94] width 26 height 8
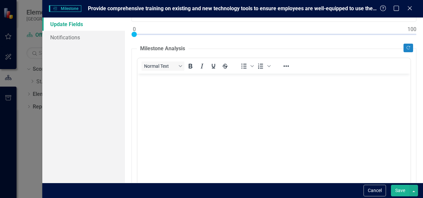
scroll to position [49, 0]
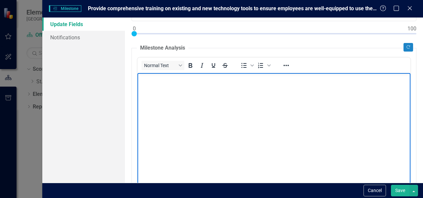
click at [169, 102] on body "Rich Text Area. Press ALT-0 for help." at bounding box center [273, 122] width 273 height 99
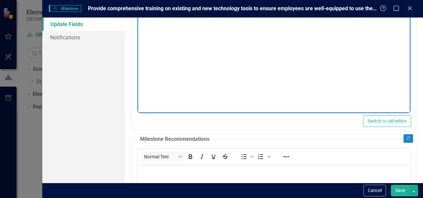
scroll to position [124, 0]
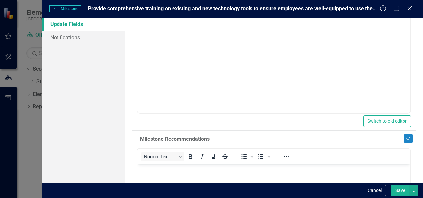
drag, startPoint x: 363, startPoint y: 9, endPoint x: 277, endPoint y: 9, distance: 85.9
click at [277, 9] on span "Provide comprehensive training on existing and new technology tools to ensure e…" at bounding box center [245, 8] width 314 height 6
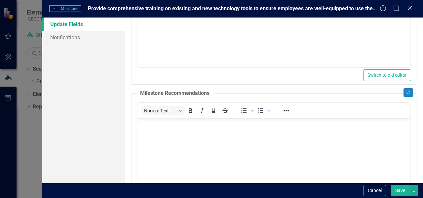
scroll to position [171, 0]
click at [399, 190] on button "Save" at bounding box center [400, 191] width 18 height 12
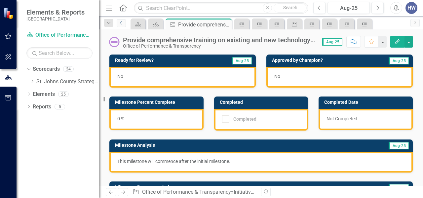
click at [122, 24] on icon "Previous" at bounding box center [121, 23] width 5 height 4
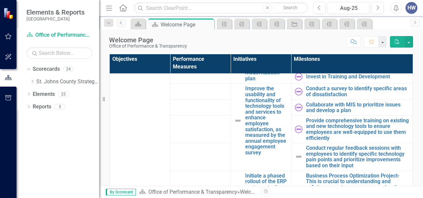
scroll to position [485, 0]
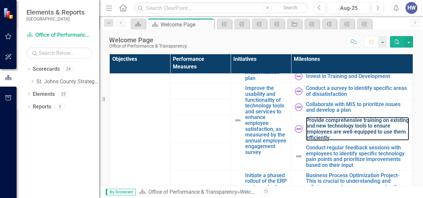
click at [342, 134] on link "Provide comprehensive training on existing and new technology tools to ensure e…" at bounding box center [357, 128] width 103 height 23
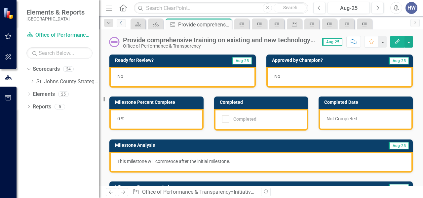
click at [121, 23] on icon at bounding box center [121, 22] width 2 height 3
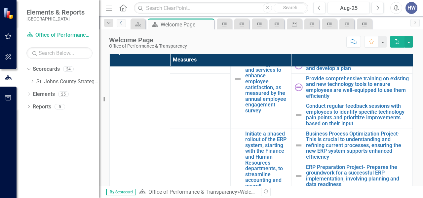
scroll to position [520, 0]
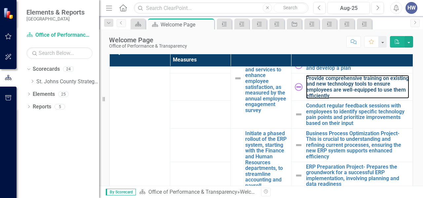
click at [334, 93] on link "Provide comprehensive training on existing and new technology tools to ensure e…" at bounding box center [357, 86] width 103 height 23
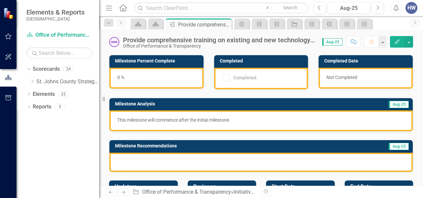
scroll to position [42, 0]
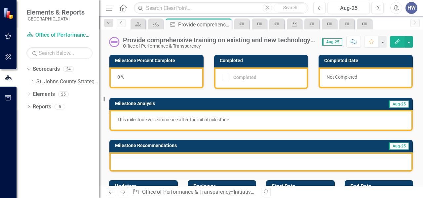
click at [163, 157] on div at bounding box center [260, 161] width 303 height 19
click at [397, 39] on icon "Edit" at bounding box center [397, 41] width 6 height 5
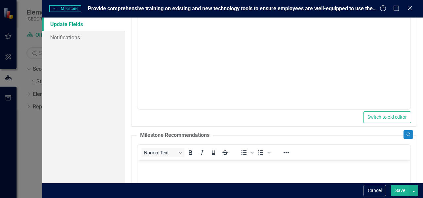
scroll to position [185, 0]
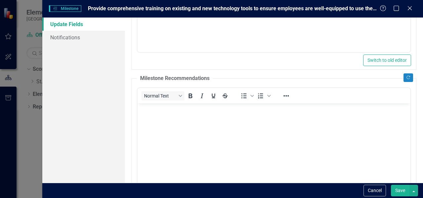
click at [207, 133] on body "Rich Text Area. Press ALT-0 for help." at bounding box center [273, 152] width 273 height 99
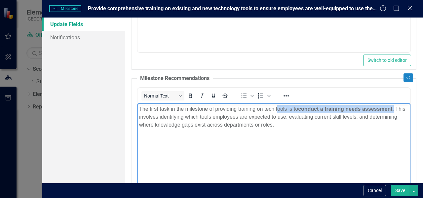
drag, startPoint x: 398, startPoint y: 109, endPoint x: 278, endPoint y: 99, distance: 120.6
click at [278, 103] on html "The first task in the milestone of providing training on tech tools is to condu…" at bounding box center [273, 152] width 273 height 99
click at [190, 93] on icon "Bold" at bounding box center [190, 96] width 8 height 8
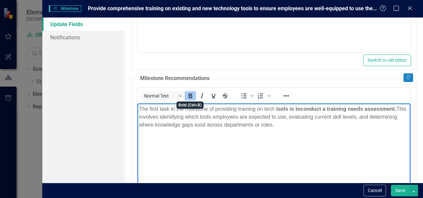
click at [190, 93] on icon "Bold" at bounding box center [190, 96] width 8 height 8
click at [253, 142] on body "The first task in the milestone of providing training on tech tools is to condu…" at bounding box center [273, 152] width 273 height 99
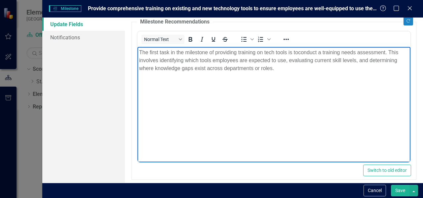
scroll to position [242, 0]
